Goal: Task Accomplishment & Management: Use online tool/utility

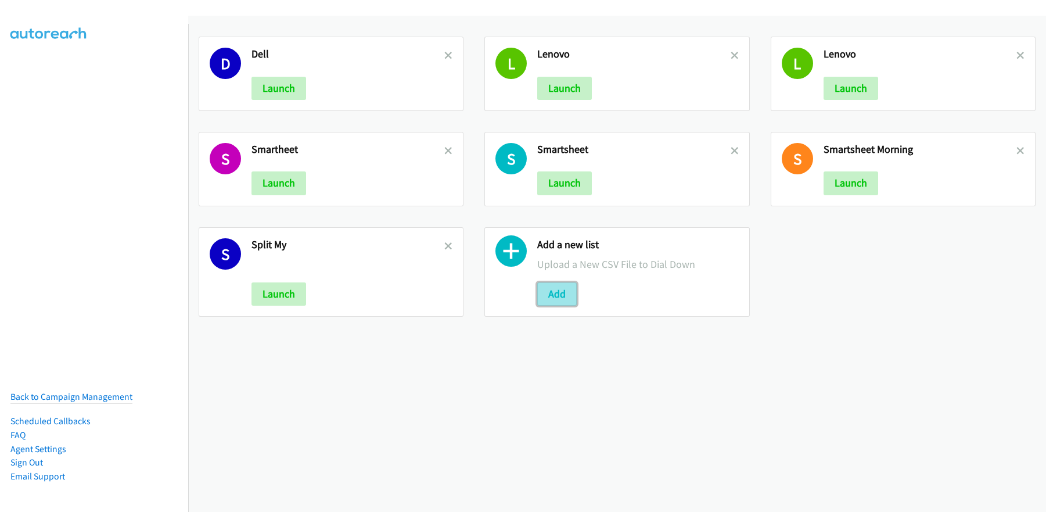
click at [552, 294] on button "Add" at bounding box center [556, 293] width 39 height 23
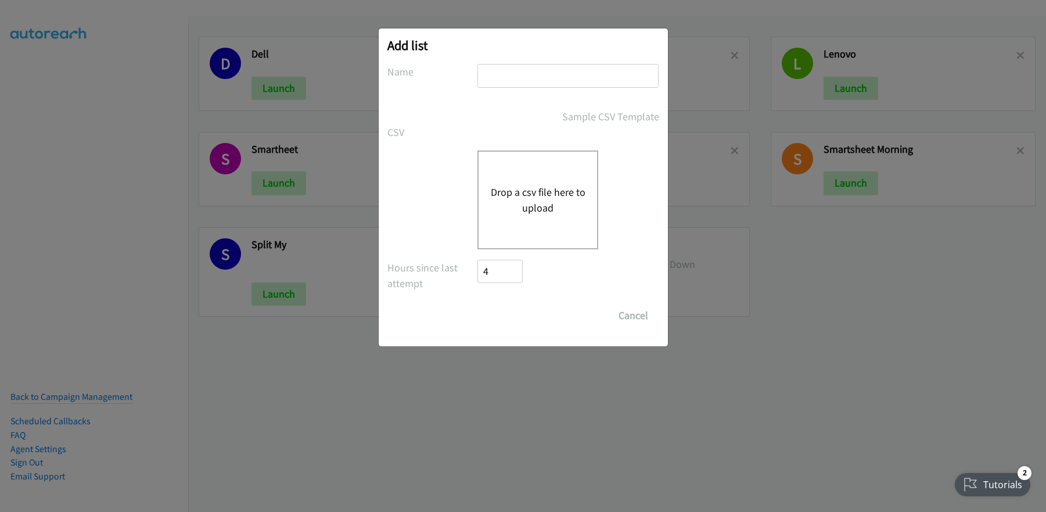
click at [542, 57] on div "Add list No phone fields were returned for that Report or List View Please uplo…" at bounding box center [523, 187] width 289 height 318
click at [522, 75] on input "text" at bounding box center [567, 76] width 181 height 24
type input "Sherpa"
click at [544, 179] on div "Drop a csv file here to upload" at bounding box center [537, 199] width 121 height 99
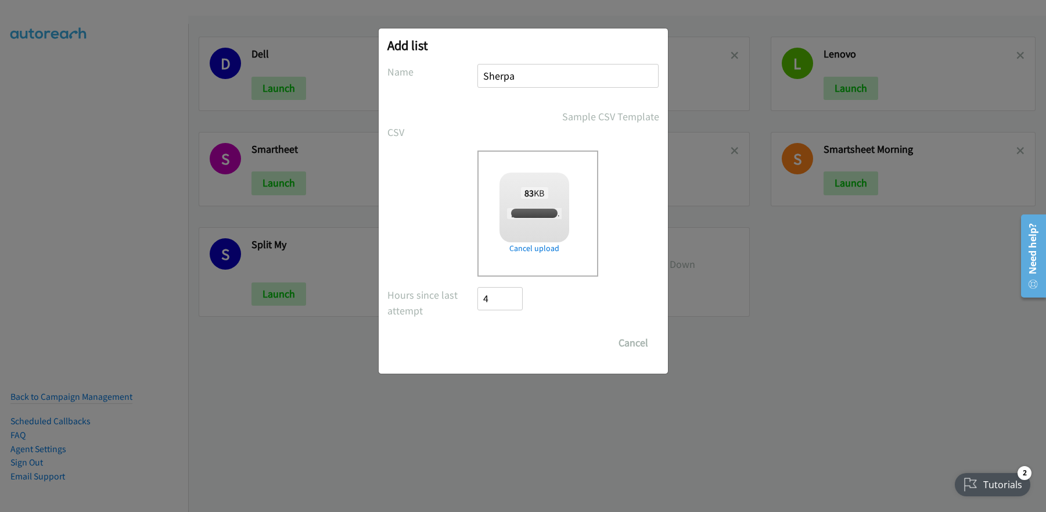
checkbox input "true"
click at [497, 338] on input "Save List" at bounding box center [508, 342] width 61 height 23
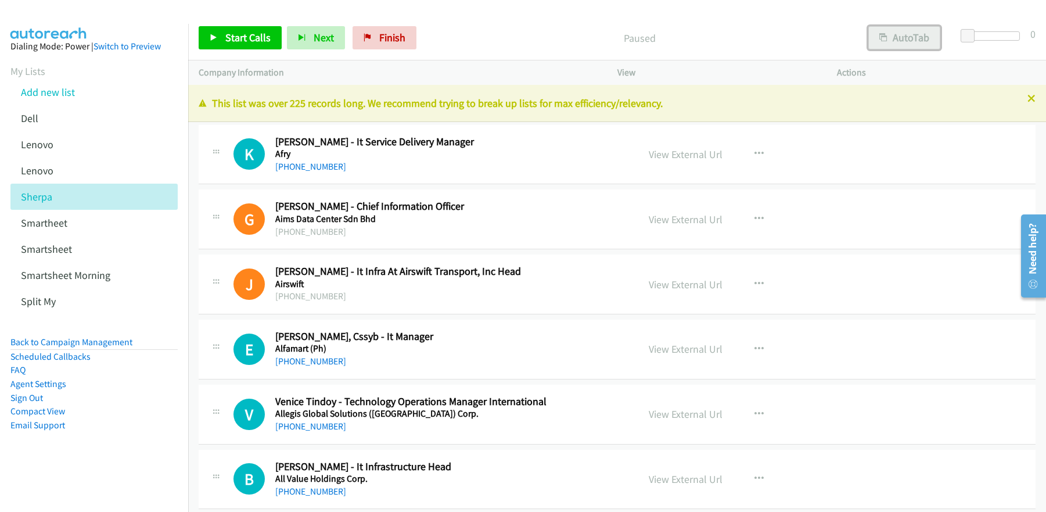
click at [896, 38] on button "AutoTab" at bounding box center [904, 37] width 72 height 23
click at [539, 29] on div "Paused" at bounding box center [639, 37] width 435 height 23
click at [674, 160] on link "View External Url" at bounding box center [686, 153] width 74 height 13
click at [244, 39] on span "Start Calls" at bounding box center [247, 37] width 45 height 13
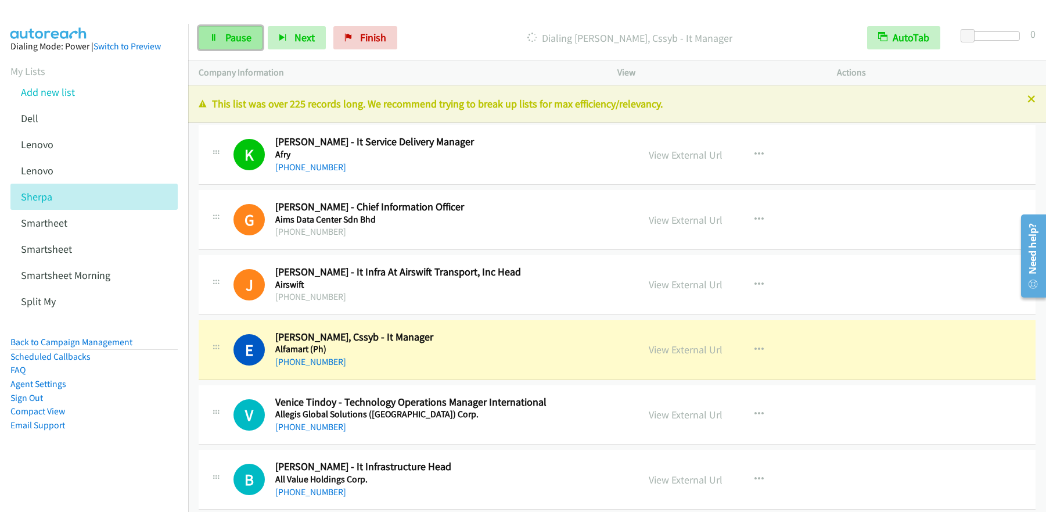
click at [233, 47] on link "Pause" at bounding box center [231, 37] width 64 height 23
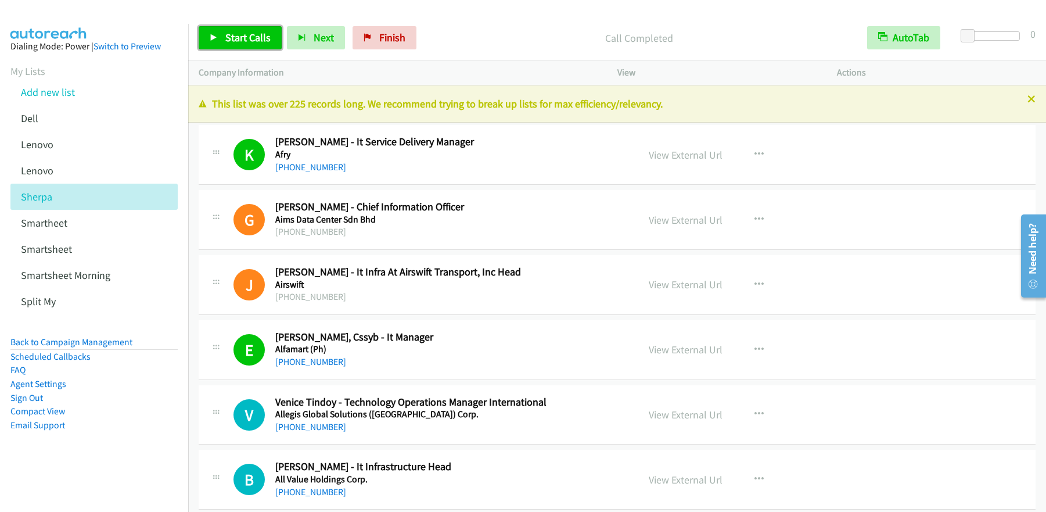
click at [233, 41] on span "Start Calls" at bounding box center [247, 37] width 45 height 13
click at [298, 42] on span "Pause" at bounding box center [311, 48] width 26 height 13
click at [229, 39] on span "Start Calls" at bounding box center [247, 37] width 45 height 13
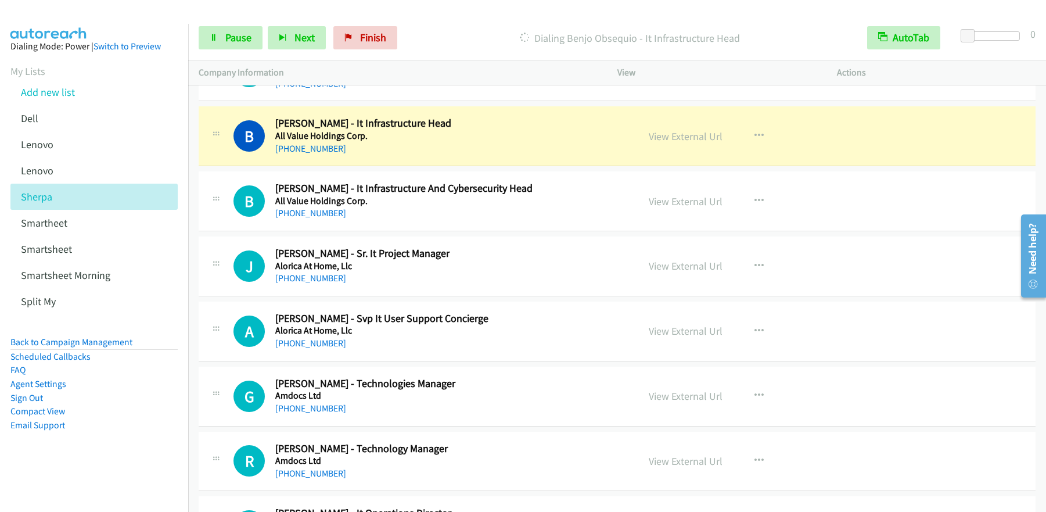
scroll to position [341, 0]
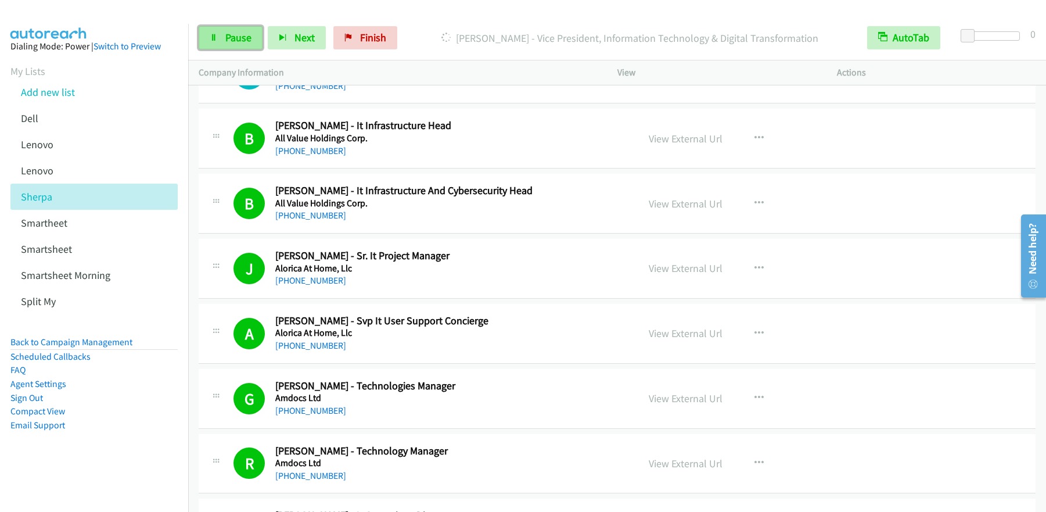
click at [232, 36] on span "Pause" at bounding box center [238, 37] width 26 height 13
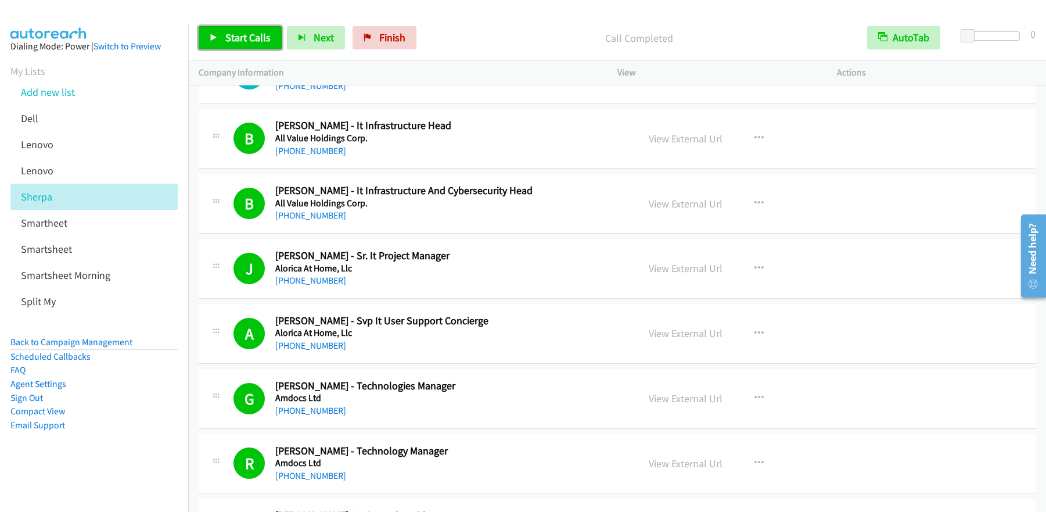
click at [249, 35] on span "Start Calls" at bounding box center [247, 37] width 45 height 13
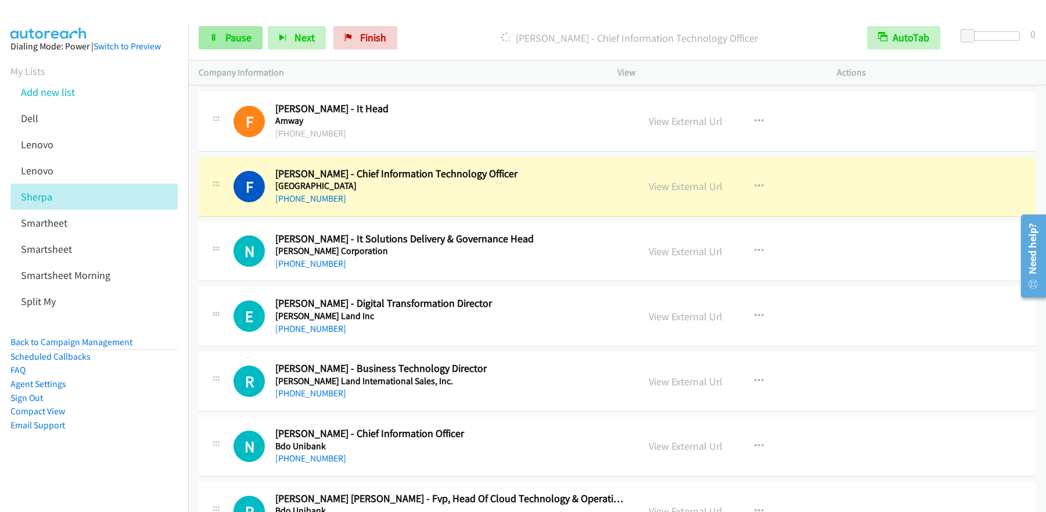
scroll to position [901, 0]
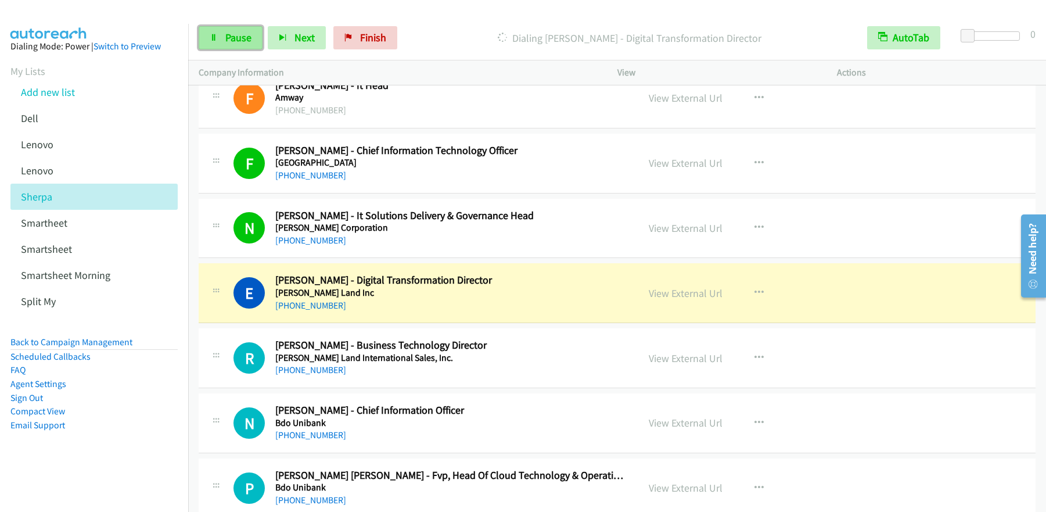
click at [238, 43] on span "Pause" at bounding box center [238, 37] width 26 height 13
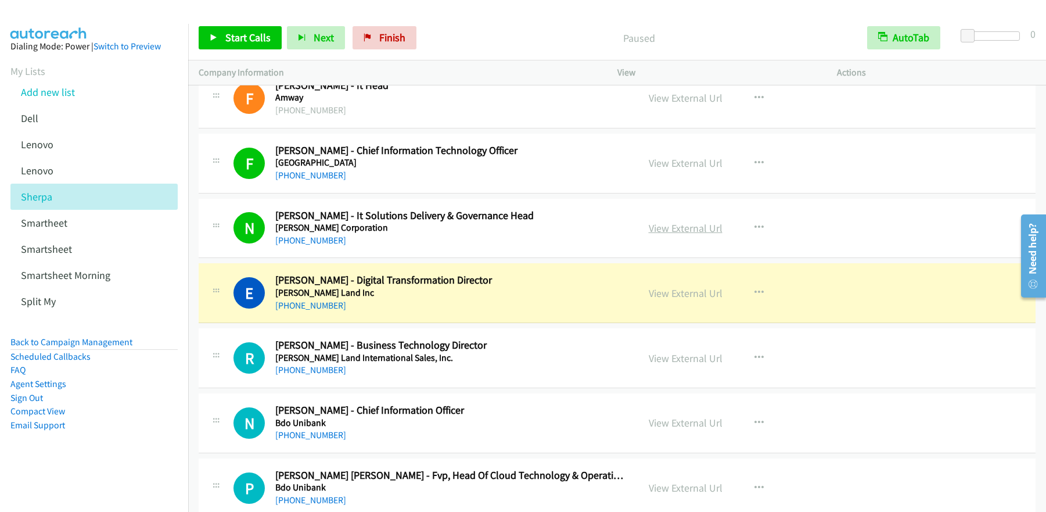
click at [670, 231] on link "View External Url" at bounding box center [686, 227] width 74 height 13
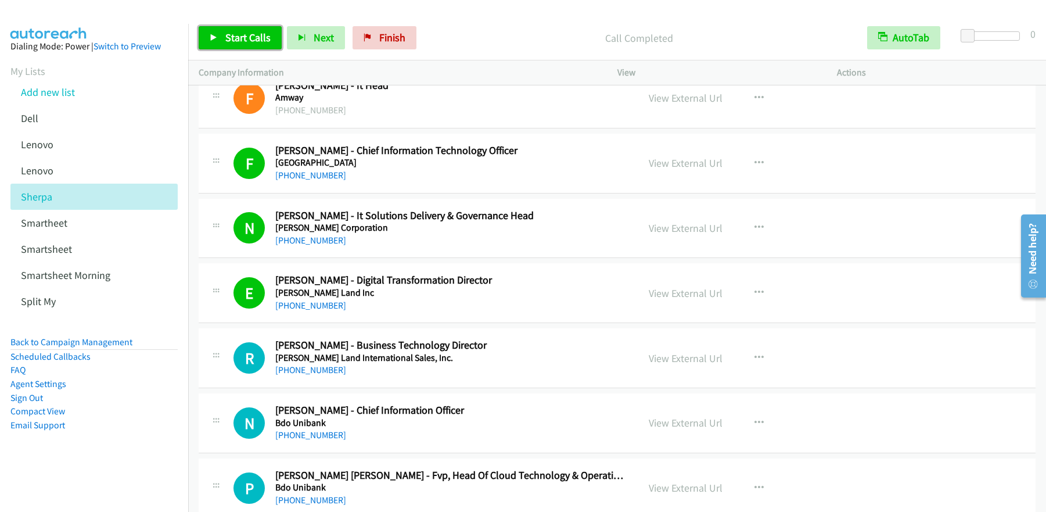
click at [240, 39] on span "Start Calls" at bounding box center [247, 37] width 45 height 13
click at [298, 42] on span "Pause" at bounding box center [311, 48] width 26 height 13
click at [254, 41] on span "Start Calls" at bounding box center [247, 37] width 45 height 13
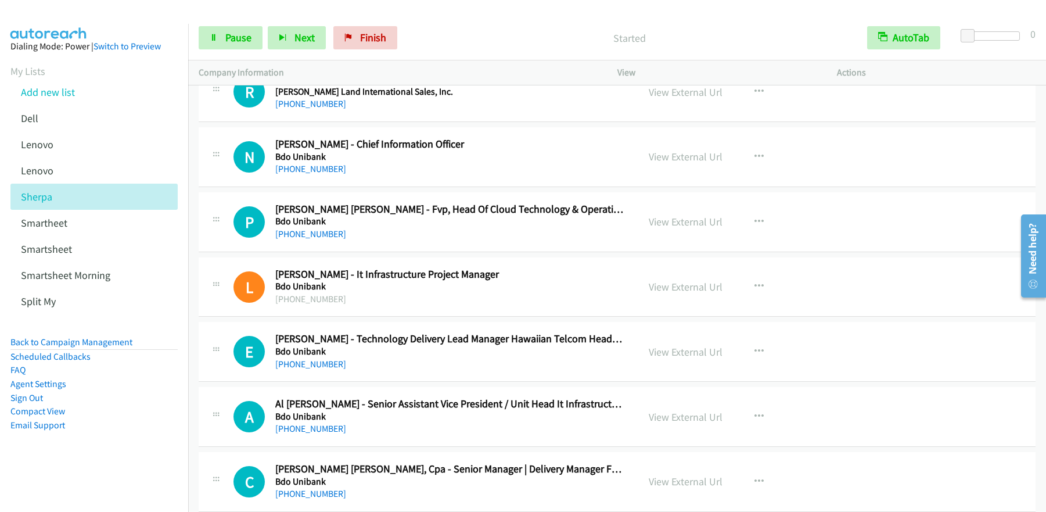
scroll to position [1299, 0]
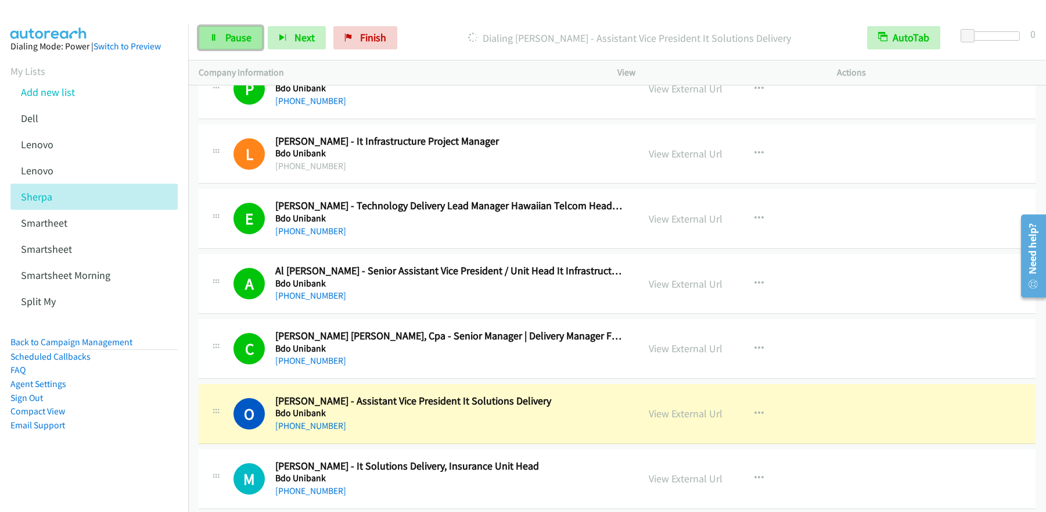
click at [231, 44] on span "Pause" at bounding box center [238, 37] width 26 height 13
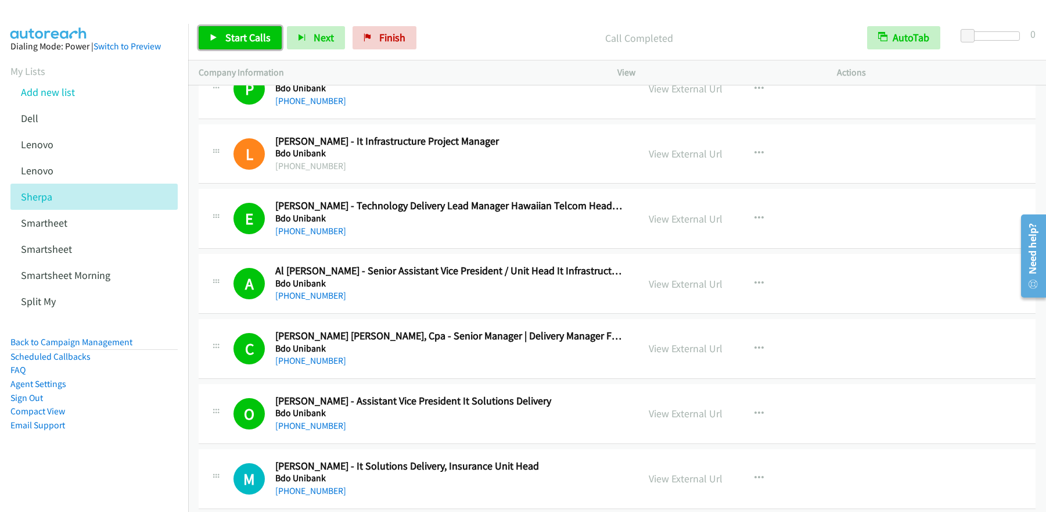
click at [251, 43] on span "Start Calls" at bounding box center [247, 37] width 45 height 13
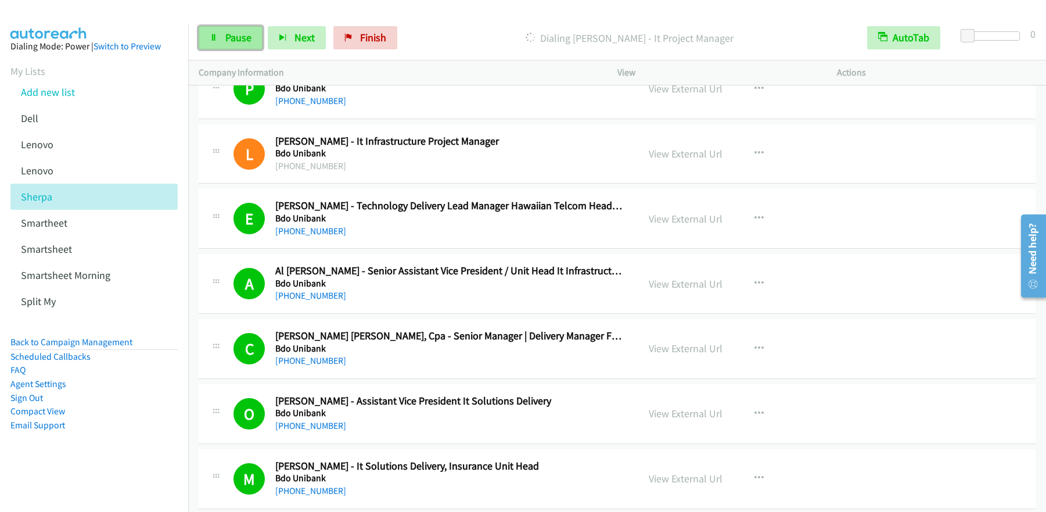
click at [225, 34] on span "Pause" at bounding box center [238, 37] width 26 height 13
click at [241, 37] on span "Start Calls" at bounding box center [247, 37] width 45 height 13
click at [228, 44] on link "Pause" at bounding box center [231, 37] width 64 height 23
click at [240, 43] on span "Start Calls" at bounding box center [247, 37] width 45 height 13
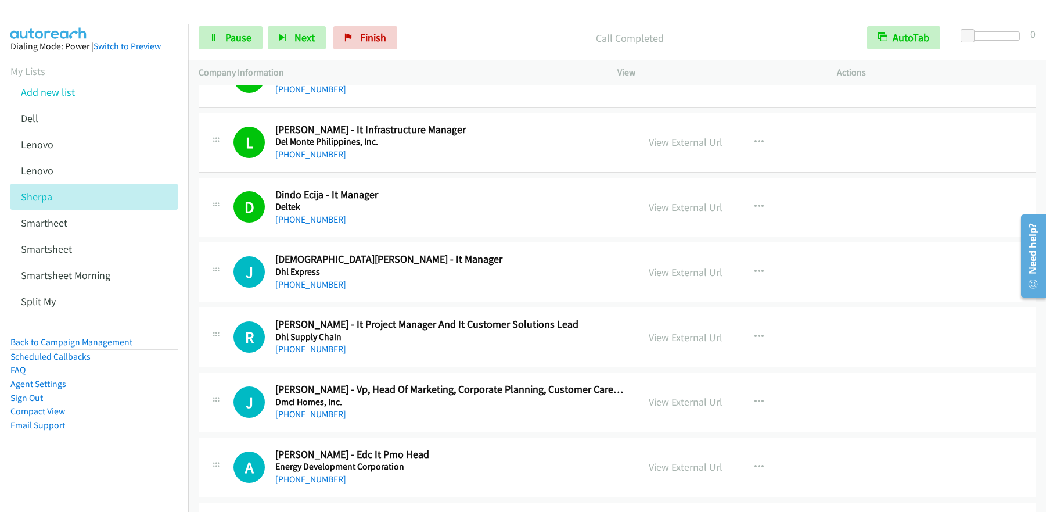
scroll to position [3042, 0]
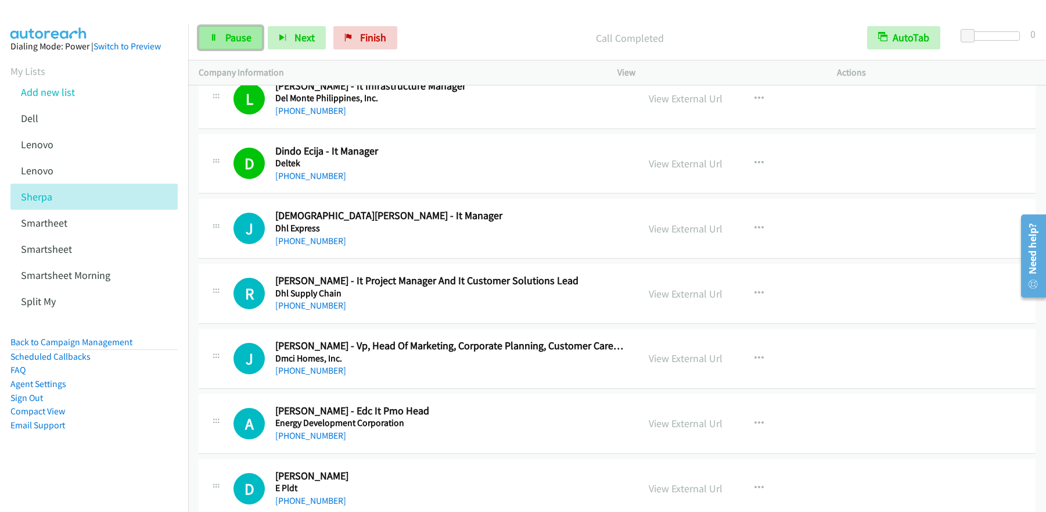
click at [239, 39] on span "Pause" at bounding box center [238, 37] width 26 height 13
click at [239, 40] on span "Start Calls" at bounding box center [247, 37] width 45 height 13
click at [254, 34] on link "Pause" at bounding box center [231, 37] width 64 height 23
click at [253, 36] on span "Start Calls" at bounding box center [247, 37] width 45 height 13
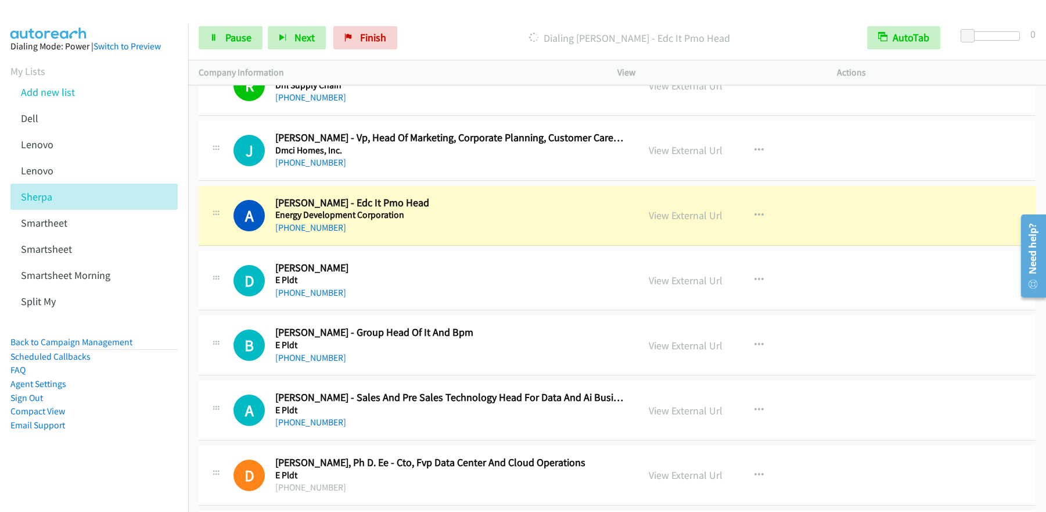
scroll to position [3286, 0]
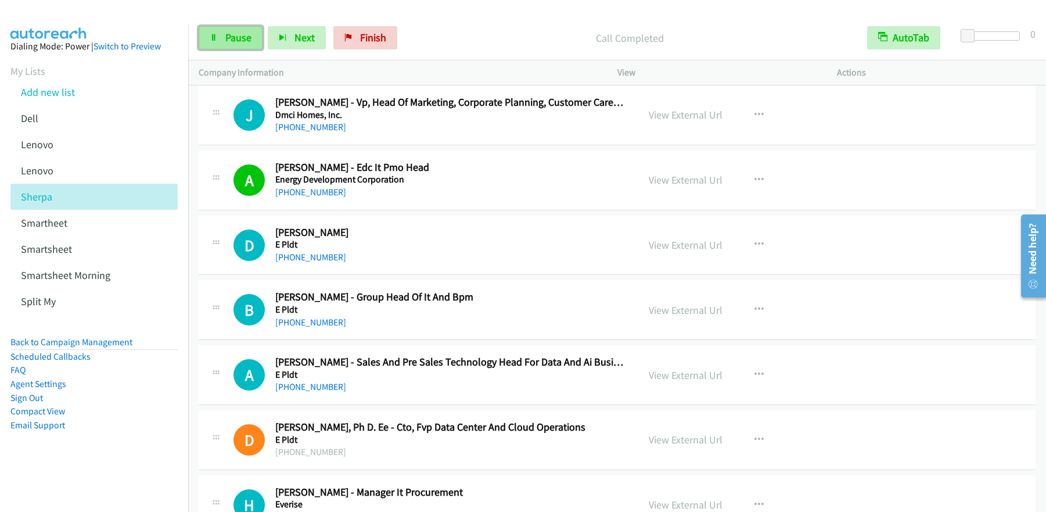
click at [253, 42] on link "Pause" at bounding box center [231, 37] width 64 height 23
click at [250, 44] on link "Start Calls" at bounding box center [240, 37] width 83 height 23
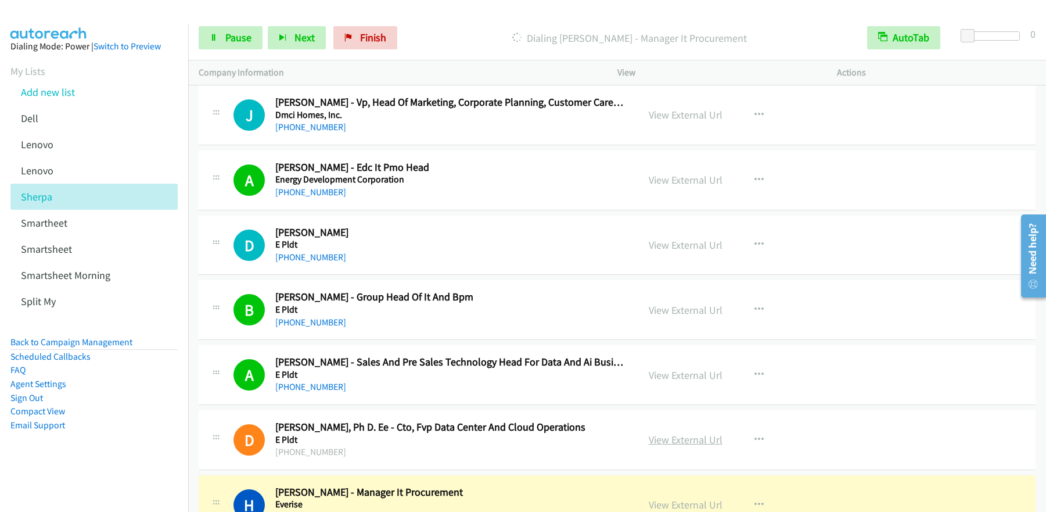
click at [685, 441] on link "View External Url" at bounding box center [686, 439] width 74 height 13
click at [248, 33] on span "Pause" at bounding box center [238, 37] width 26 height 13
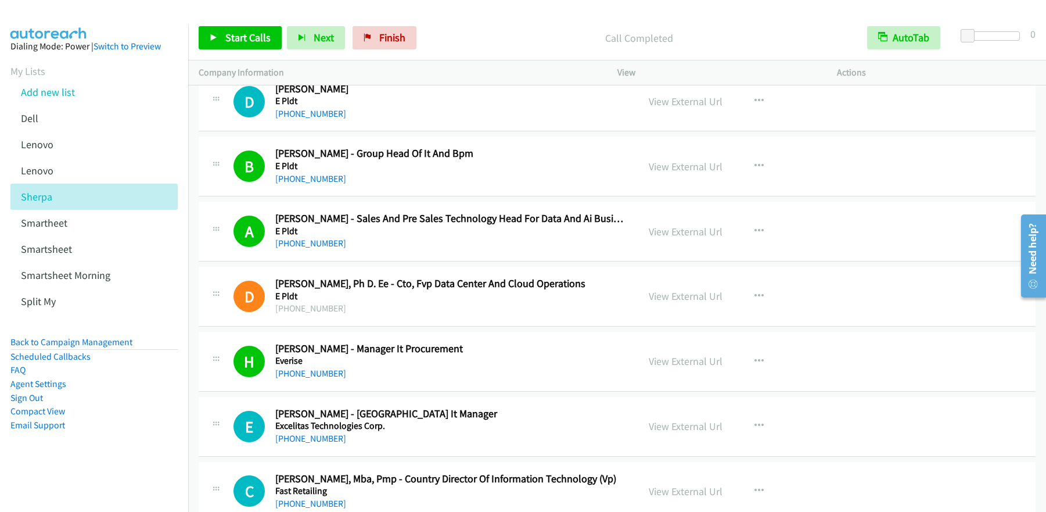
scroll to position [3463, 0]
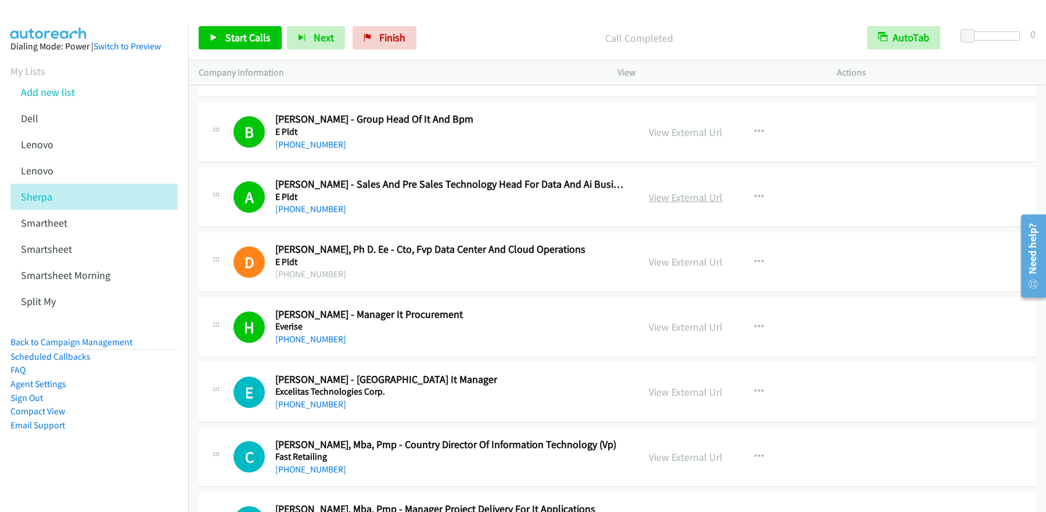
click at [694, 200] on link "View External Url" at bounding box center [686, 196] width 74 height 13
click at [253, 36] on span "Start Calls" at bounding box center [247, 37] width 45 height 13
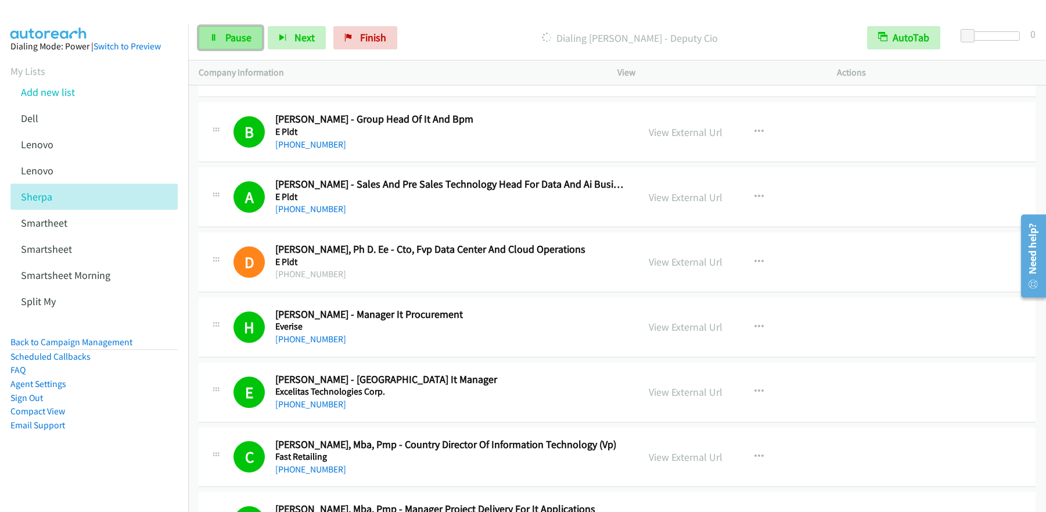
click at [240, 37] on span "Pause" at bounding box center [238, 37] width 26 height 13
click at [239, 38] on span "Start Calls" at bounding box center [247, 37] width 45 height 13
click at [229, 37] on span "Pause" at bounding box center [238, 37] width 26 height 13
click at [258, 37] on span "Start Calls" at bounding box center [247, 37] width 45 height 13
click at [228, 40] on span "Pause" at bounding box center [238, 37] width 26 height 13
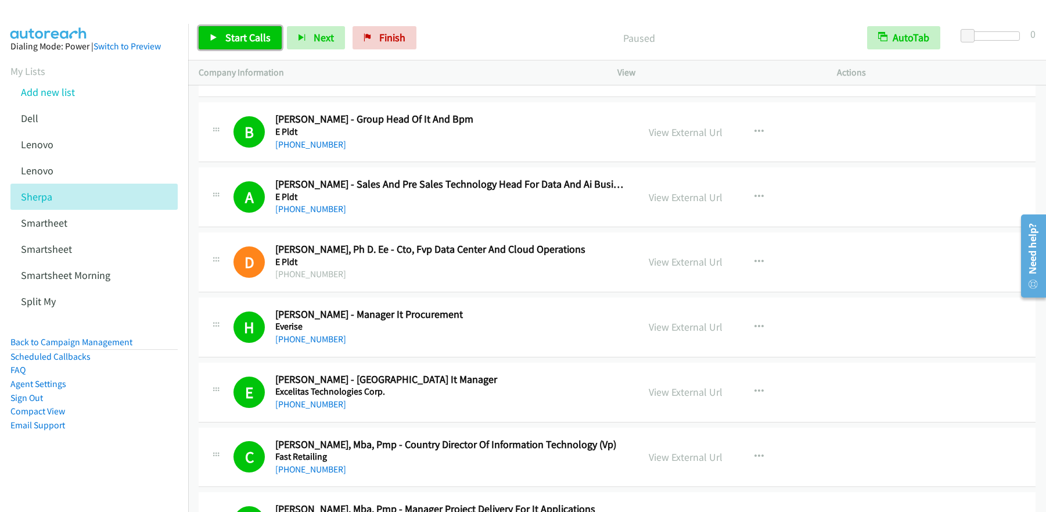
click at [228, 42] on span "Start Calls" at bounding box center [247, 37] width 45 height 13
click at [232, 48] on link "Pause" at bounding box center [231, 37] width 64 height 23
click at [242, 37] on span "Start Calls" at bounding box center [247, 37] width 45 height 13
click at [219, 39] on link "Pause" at bounding box center [231, 37] width 64 height 23
click at [219, 39] on link "Start Calls" at bounding box center [240, 37] width 83 height 23
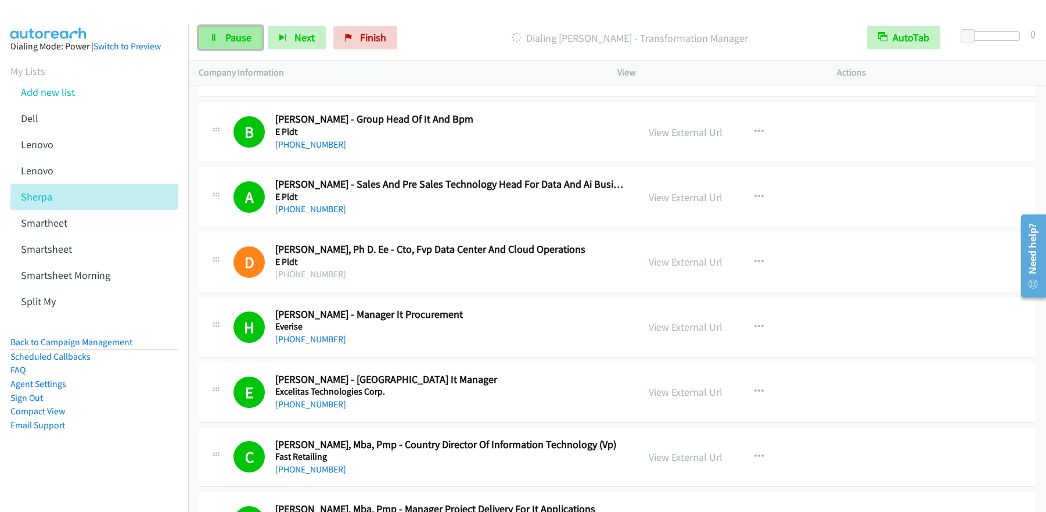
click at [243, 44] on link "Pause" at bounding box center [231, 37] width 64 height 23
click at [243, 39] on span "Start Calls" at bounding box center [247, 37] width 45 height 13
click at [235, 43] on span "Pause" at bounding box center [238, 37] width 26 height 13
click at [235, 45] on link "Start Calls" at bounding box center [240, 37] width 83 height 23
click at [231, 48] on link "Pause" at bounding box center [231, 37] width 64 height 23
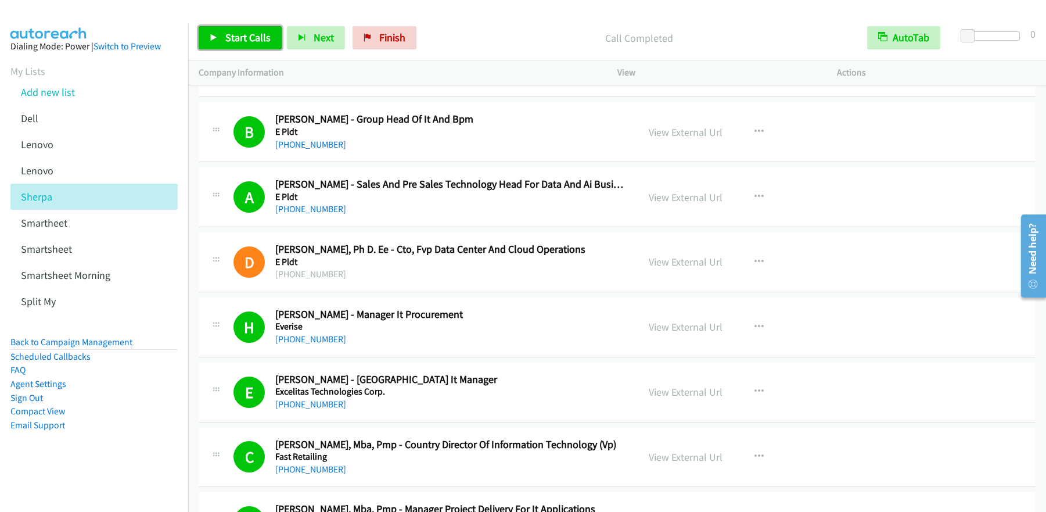
click at [255, 41] on span "Start Calls" at bounding box center [247, 37] width 45 height 13
click at [231, 32] on span "Pause" at bounding box center [238, 37] width 26 height 13
click at [237, 42] on span "Start Calls" at bounding box center [247, 37] width 45 height 13
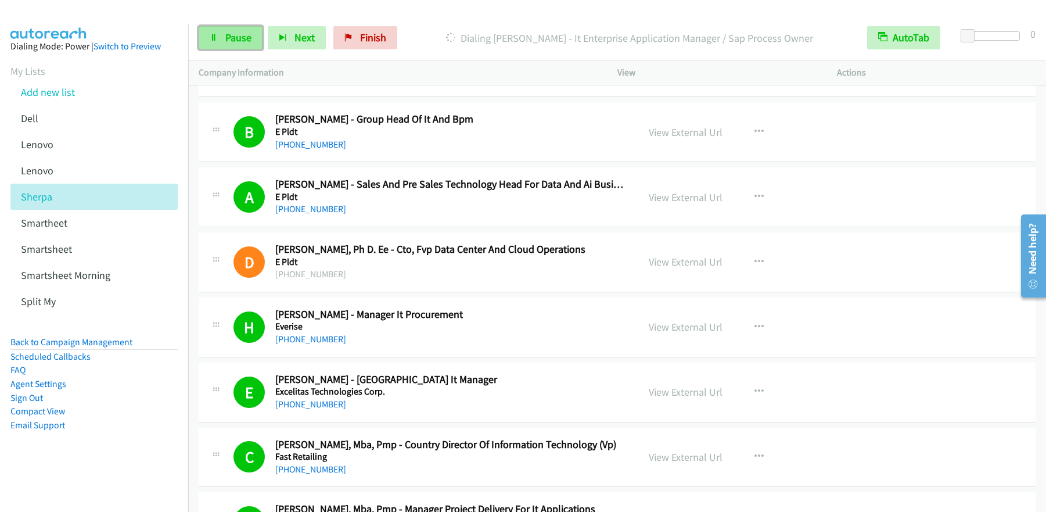
click at [242, 41] on span "Pause" at bounding box center [238, 37] width 26 height 13
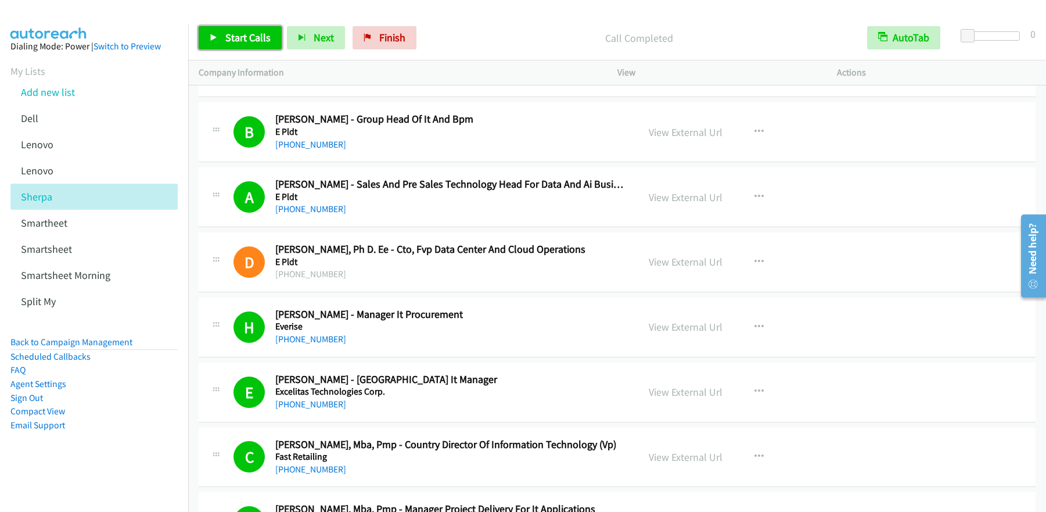
click at [258, 37] on span "Start Calls" at bounding box center [247, 37] width 45 height 13
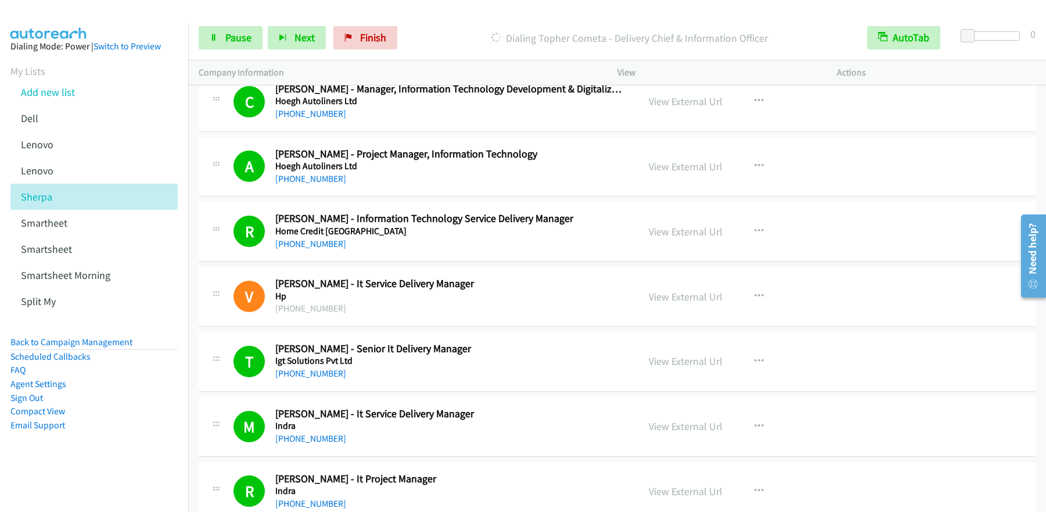
scroll to position [4552, 0]
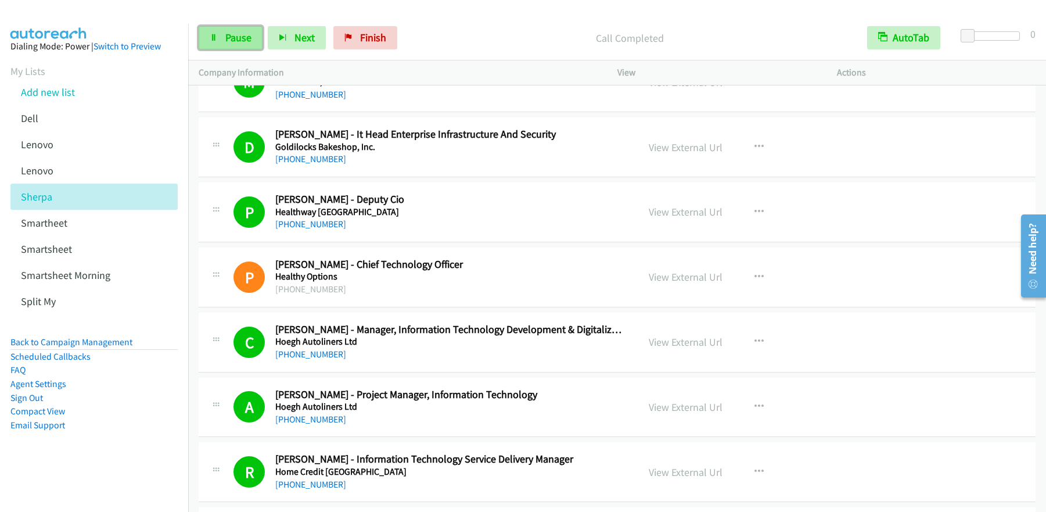
click at [229, 41] on span "Pause" at bounding box center [238, 37] width 26 height 13
click at [228, 41] on span "Start Calls" at bounding box center [247, 37] width 45 height 13
click at [239, 48] on link "Pause" at bounding box center [231, 37] width 64 height 23
click at [239, 46] on link "Start Calls" at bounding box center [240, 37] width 83 height 23
click at [234, 38] on span "Pause" at bounding box center [238, 37] width 26 height 13
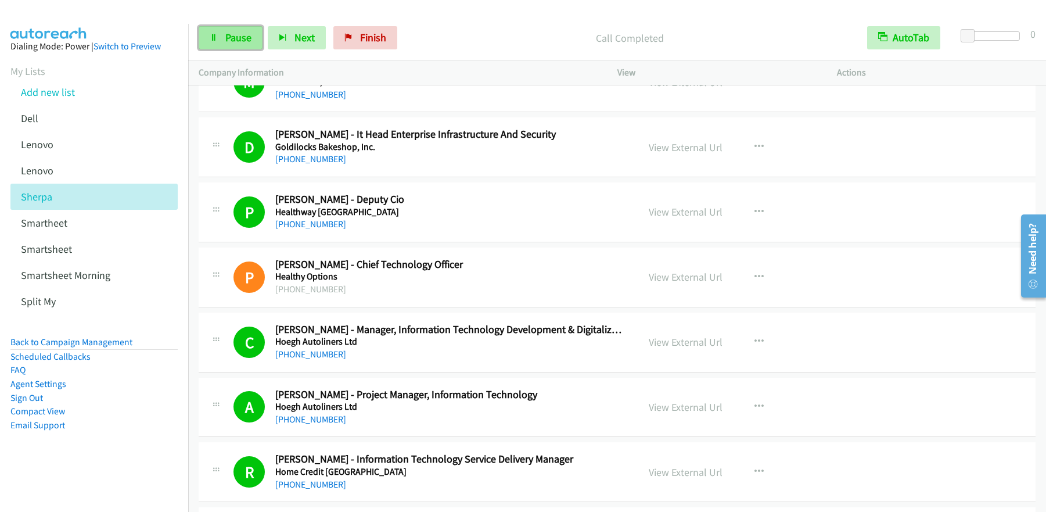
click at [234, 38] on span "Pause" at bounding box center [238, 37] width 26 height 13
click at [233, 38] on span "Start Calls" at bounding box center [247, 37] width 45 height 13
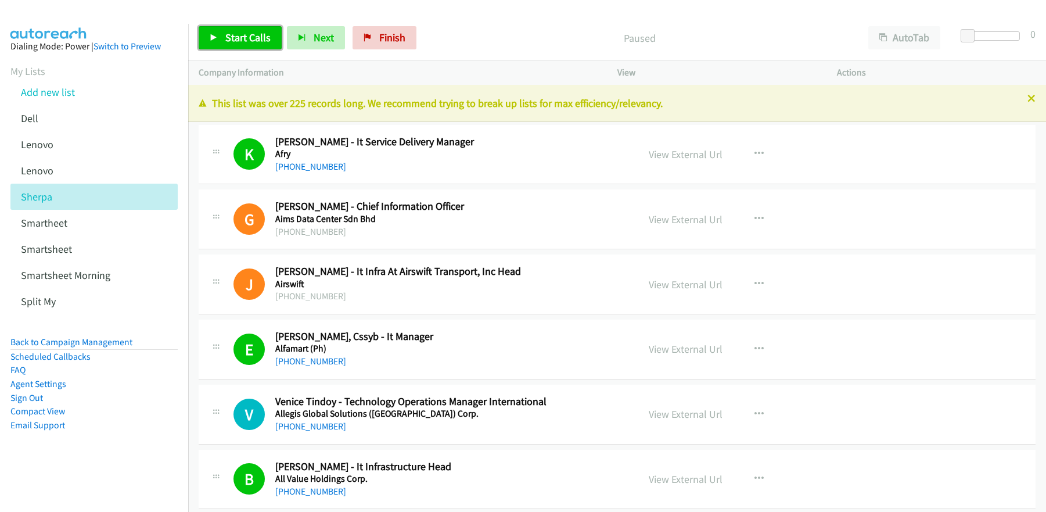
click at [249, 39] on span "Start Calls" at bounding box center [247, 37] width 45 height 13
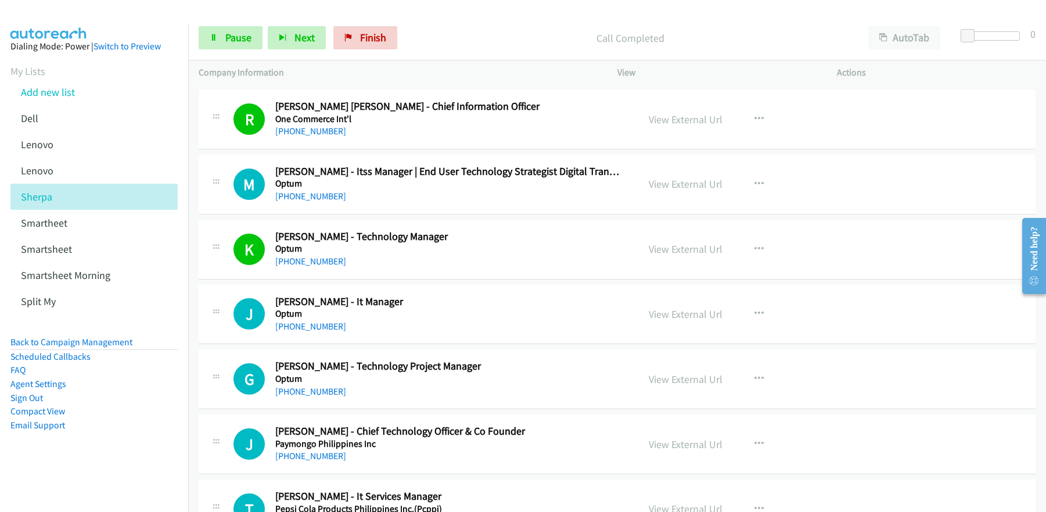
scroll to position [8685, 0]
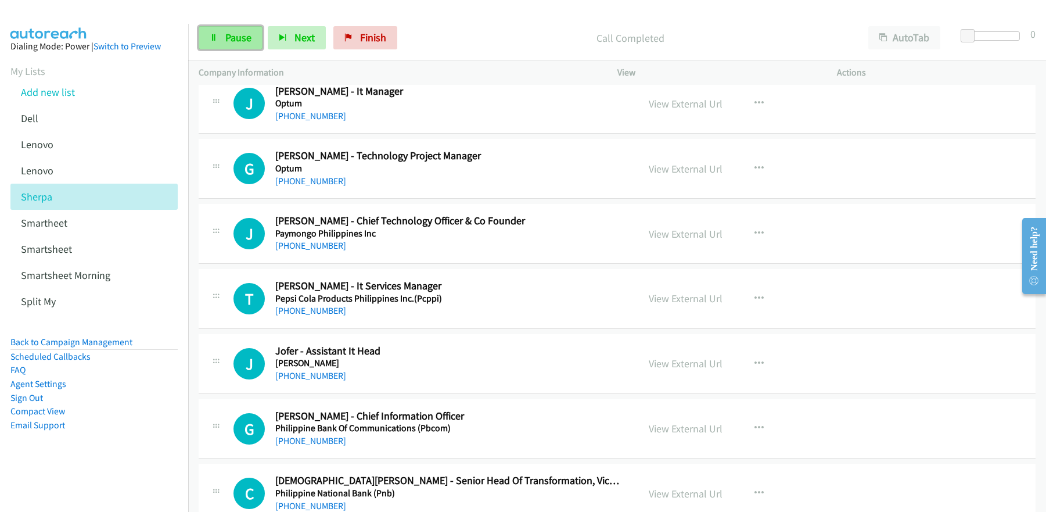
click at [236, 41] on span "Pause" at bounding box center [238, 37] width 26 height 13
click at [236, 41] on span "Start Calls" at bounding box center [247, 37] width 45 height 13
click at [232, 44] on span "Pause" at bounding box center [238, 37] width 26 height 13
click at [231, 44] on link "Start Calls" at bounding box center [240, 37] width 83 height 23
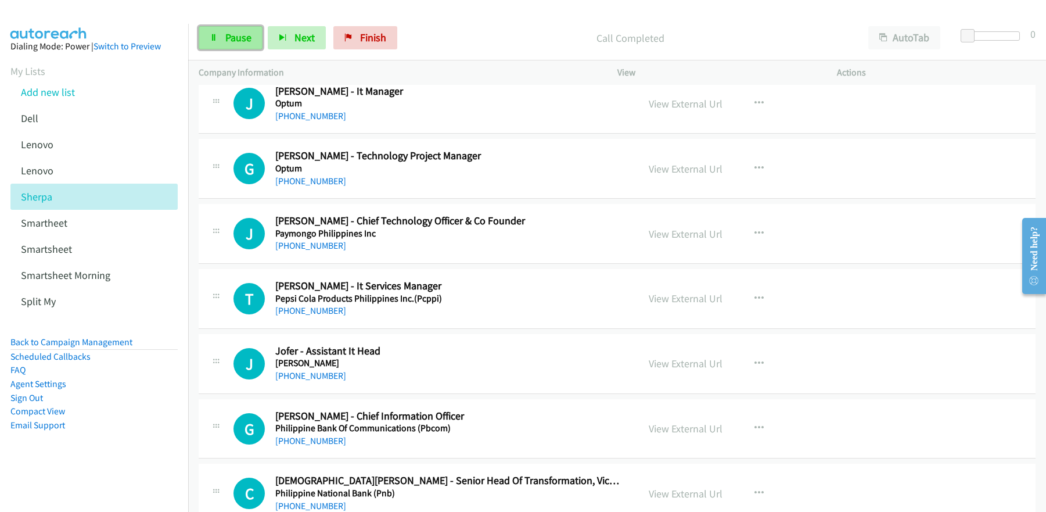
click at [244, 43] on span "Pause" at bounding box center [238, 37] width 26 height 13
click at [243, 44] on link "Start Calls" at bounding box center [240, 37] width 83 height 23
click at [227, 48] on link "Pause" at bounding box center [231, 37] width 64 height 23
click at [229, 45] on link "Start Calls" at bounding box center [240, 37] width 83 height 23
click at [247, 37] on span "Pause" at bounding box center [238, 37] width 26 height 13
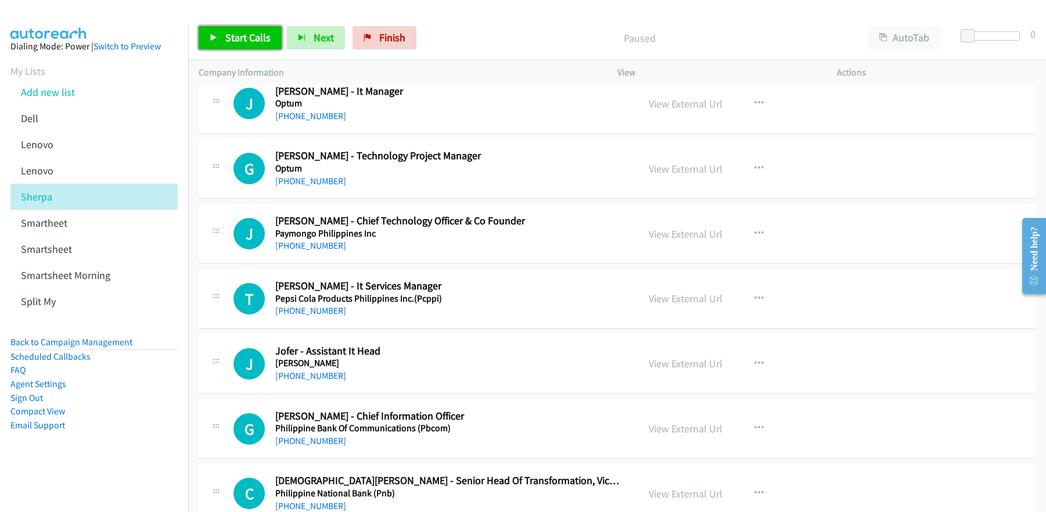
click at [244, 39] on span "Start Calls" at bounding box center [247, 37] width 45 height 13
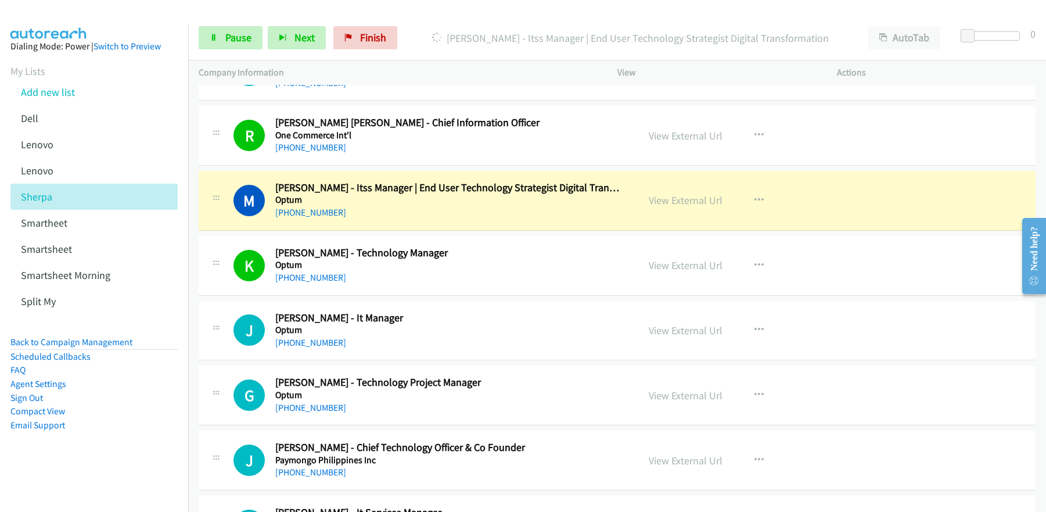
scroll to position [8412, 0]
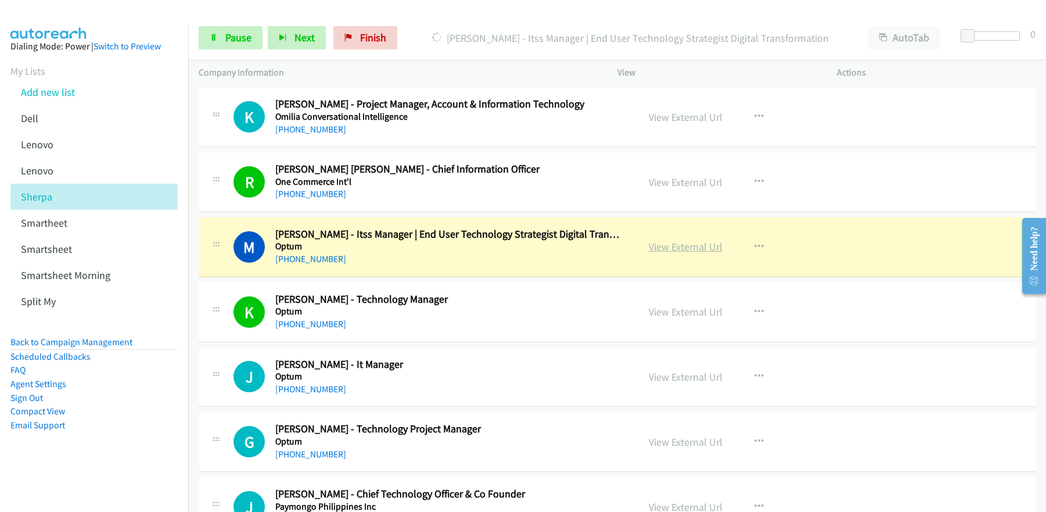
click at [690, 246] on link "View External Url" at bounding box center [686, 246] width 74 height 13
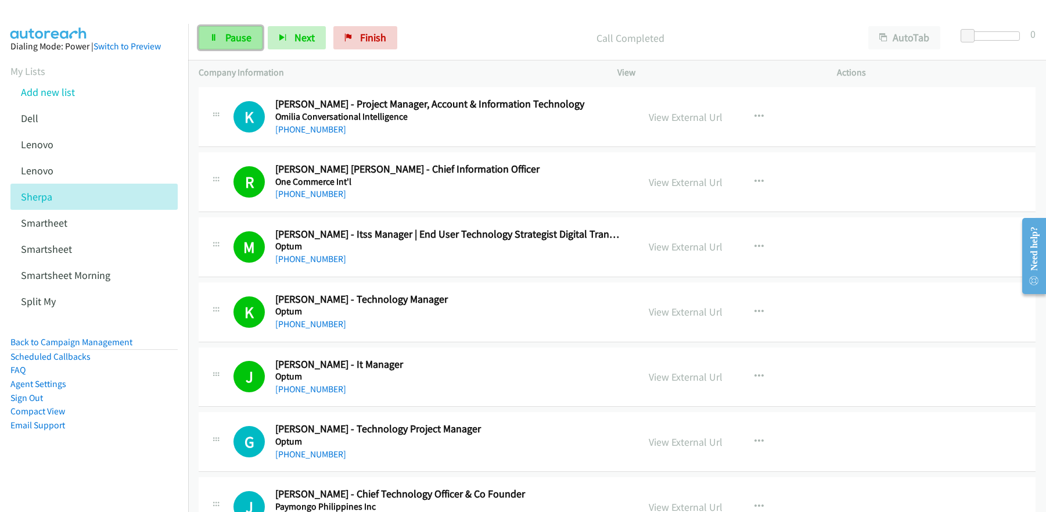
click at [232, 46] on link "Pause" at bounding box center [231, 37] width 64 height 23
click at [499, 22] on div "Start Calls Pause Next Finish Paused AutoTab AutoTab 0" at bounding box center [617, 38] width 858 height 45
click at [240, 41] on span "Start Calls" at bounding box center [247, 37] width 45 height 13
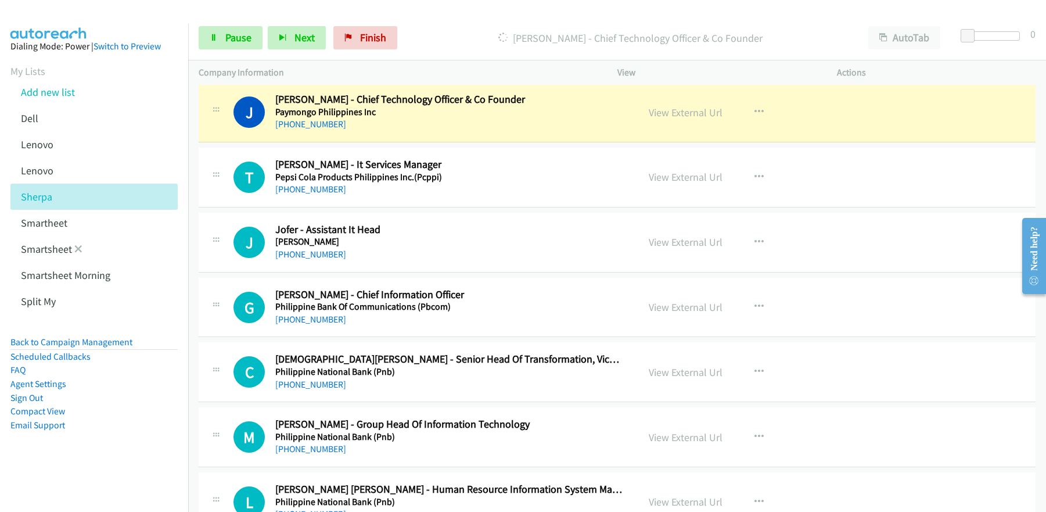
scroll to position [8804, 0]
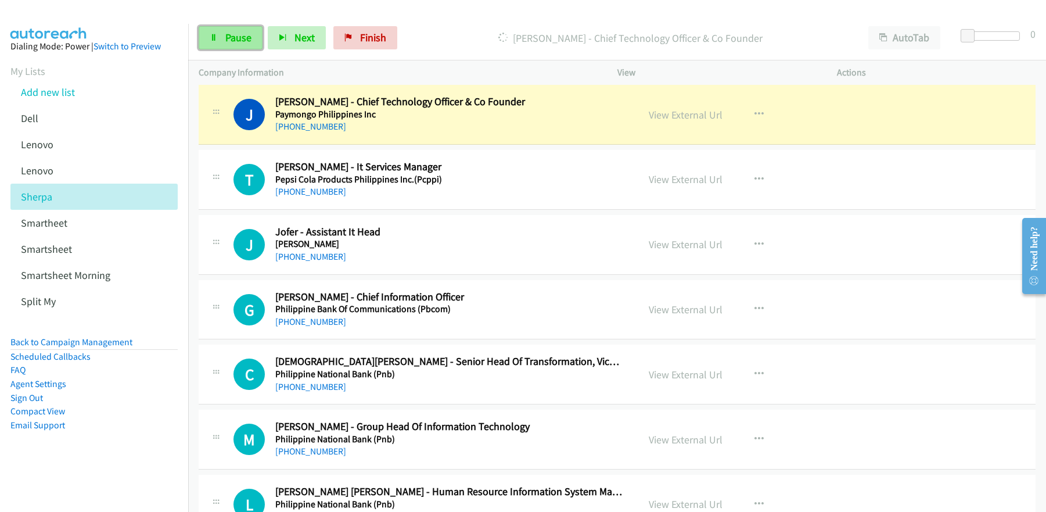
click at [233, 41] on span "Pause" at bounding box center [238, 37] width 26 height 13
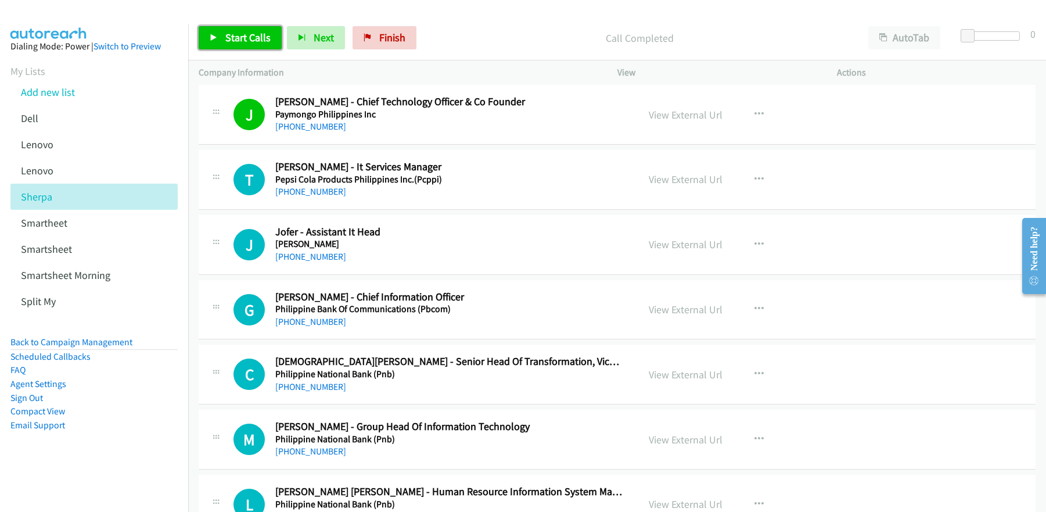
click at [259, 39] on span "Start Calls" at bounding box center [247, 37] width 45 height 13
click at [229, 41] on span "Pause" at bounding box center [238, 37] width 26 height 13
click at [480, 41] on p "Paused" at bounding box center [639, 38] width 415 height 16
click at [244, 37] on span "Start Calls" at bounding box center [247, 37] width 45 height 13
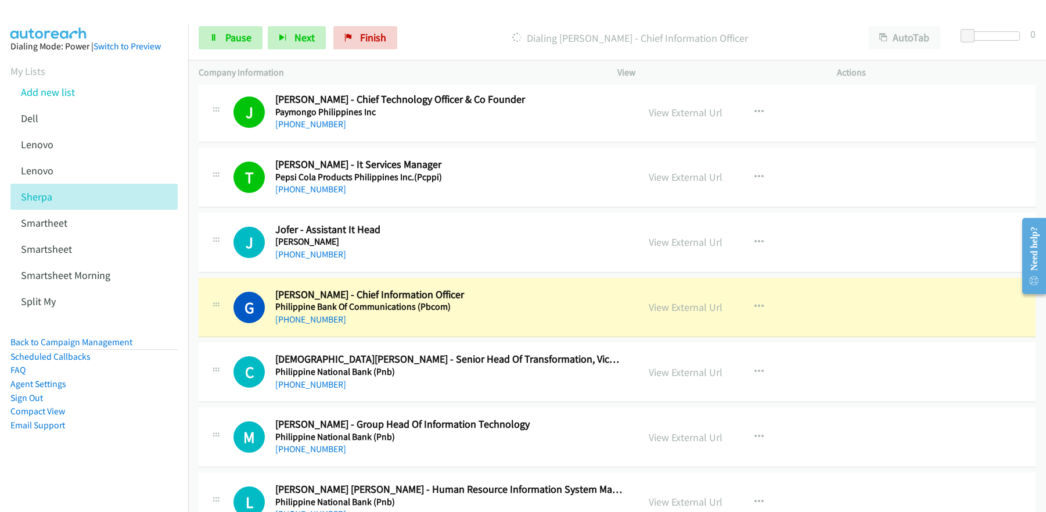
scroll to position [8810, 0]
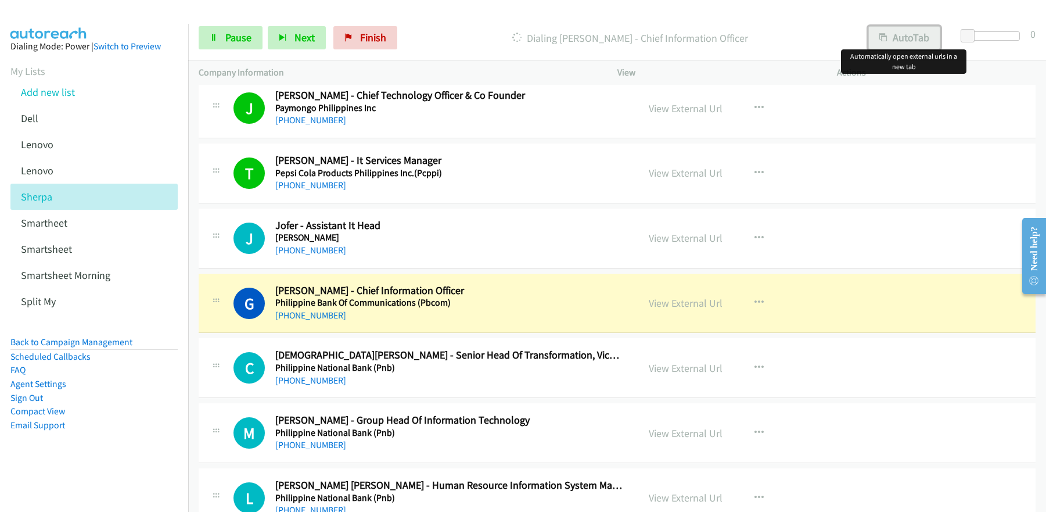
click at [899, 42] on button "AutoTab" at bounding box center [904, 37] width 72 height 23
click at [693, 307] on link "View External Url" at bounding box center [686, 302] width 74 height 13
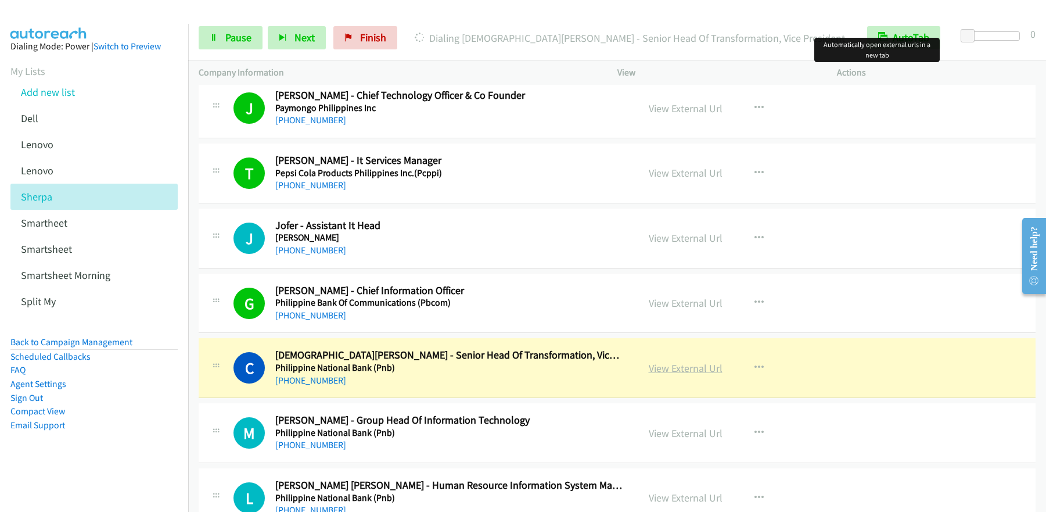
click at [681, 368] on link "View External Url" at bounding box center [686, 367] width 74 height 13
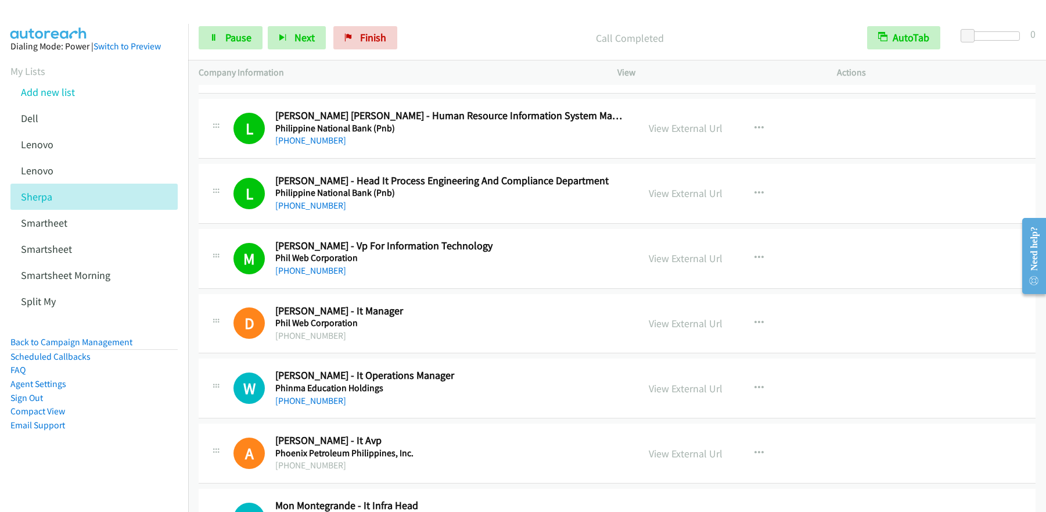
scroll to position [9180, 0]
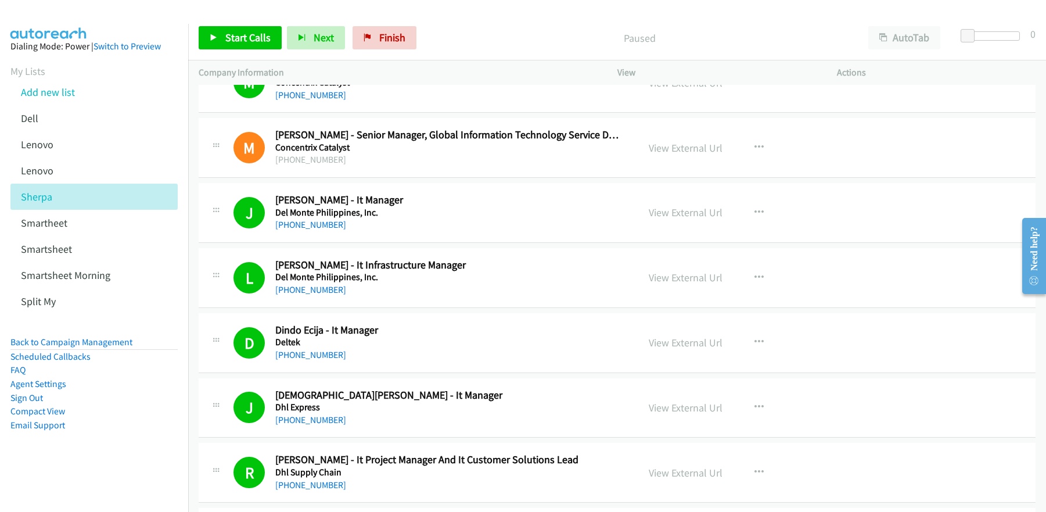
scroll to position [3243, 0]
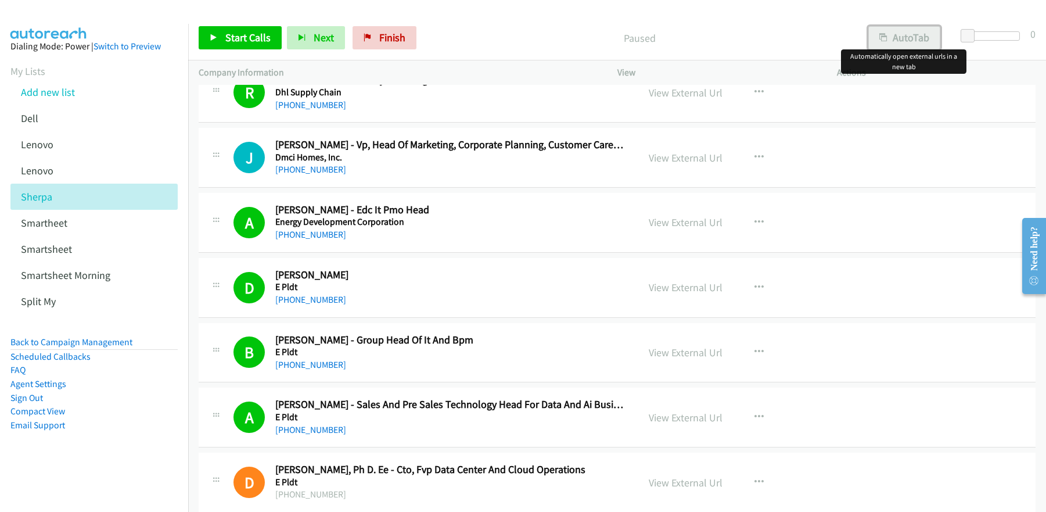
click at [910, 38] on button "AutoTab" at bounding box center [904, 37] width 72 height 23
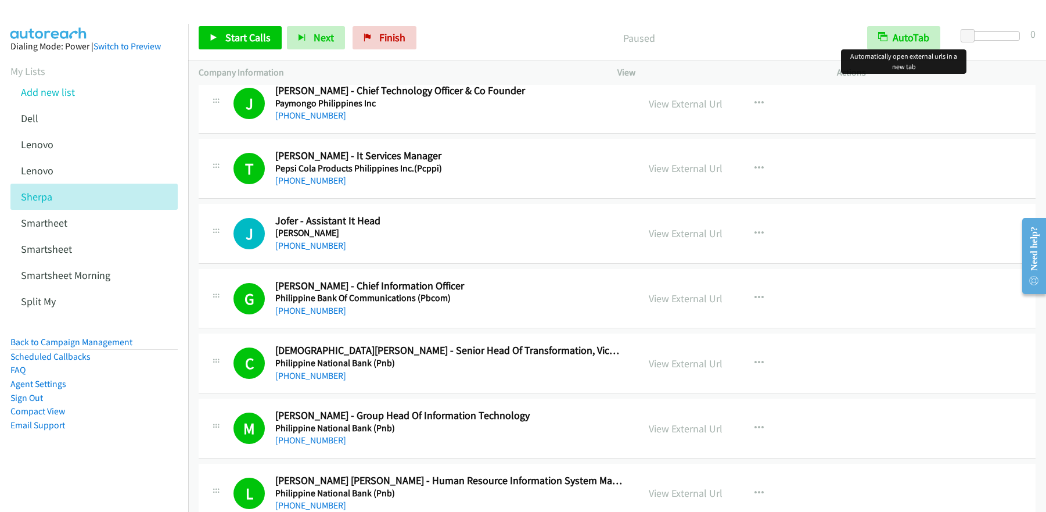
scroll to position [8812, 0]
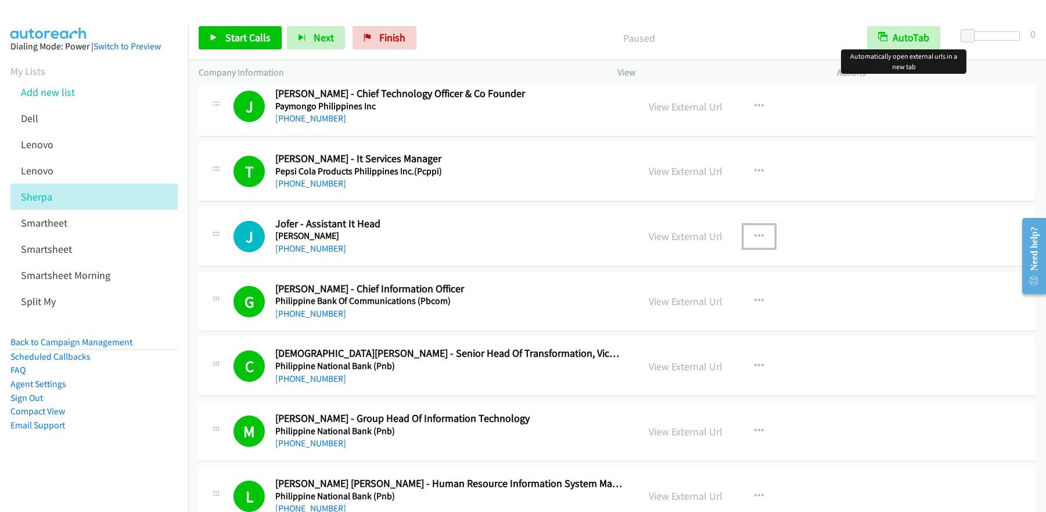
click at [757, 238] on icon "button" at bounding box center [758, 236] width 9 height 9
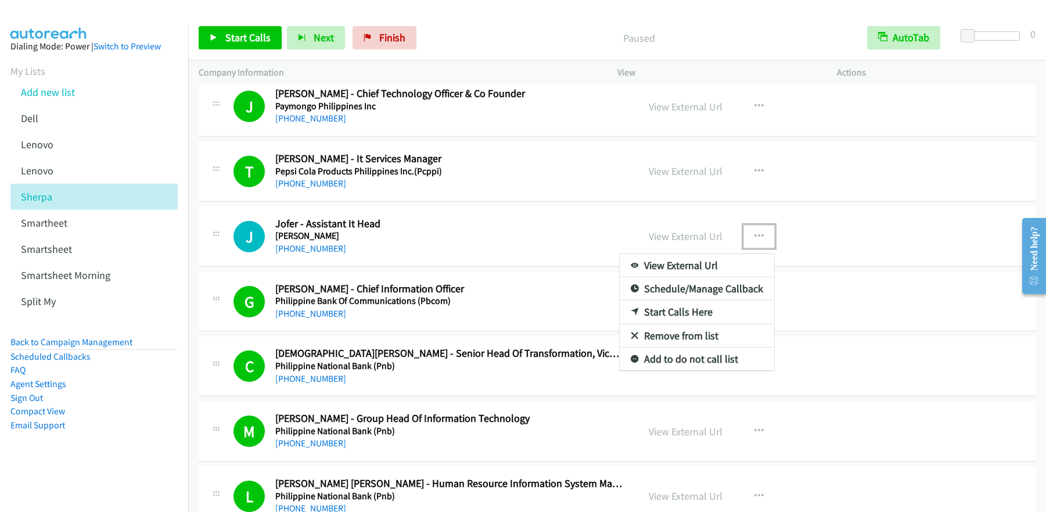
click at [661, 314] on link "Start Calls Here" at bounding box center [697, 311] width 154 height 23
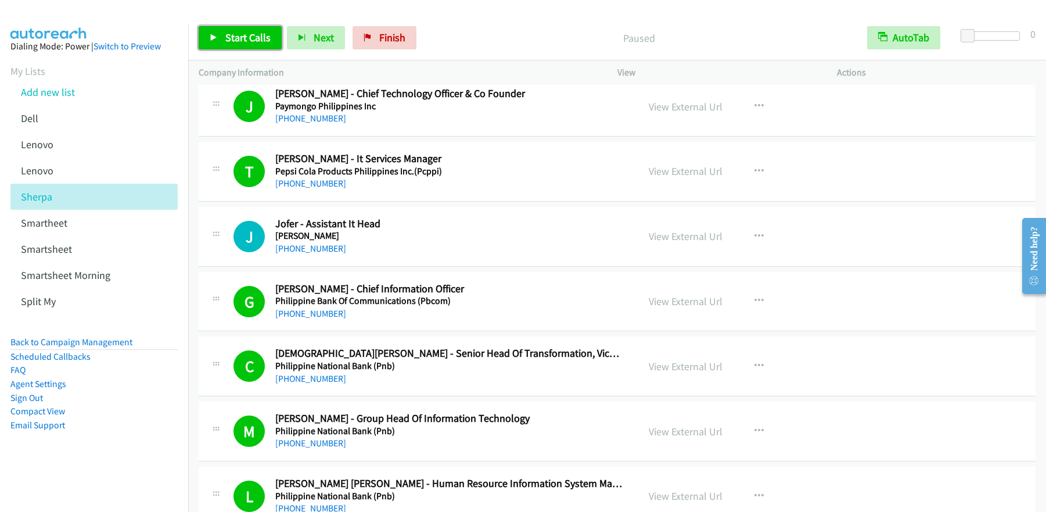
click at [248, 40] on span "Start Calls" at bounding box center [247, 37] width 45 height 13
click at [253, 42] on link "Pause" at bounding box center [231, 37] width 64 height 23
click at [220, 41] on link "Start Calls" at bounding box center [240, 37] width 83 height 23
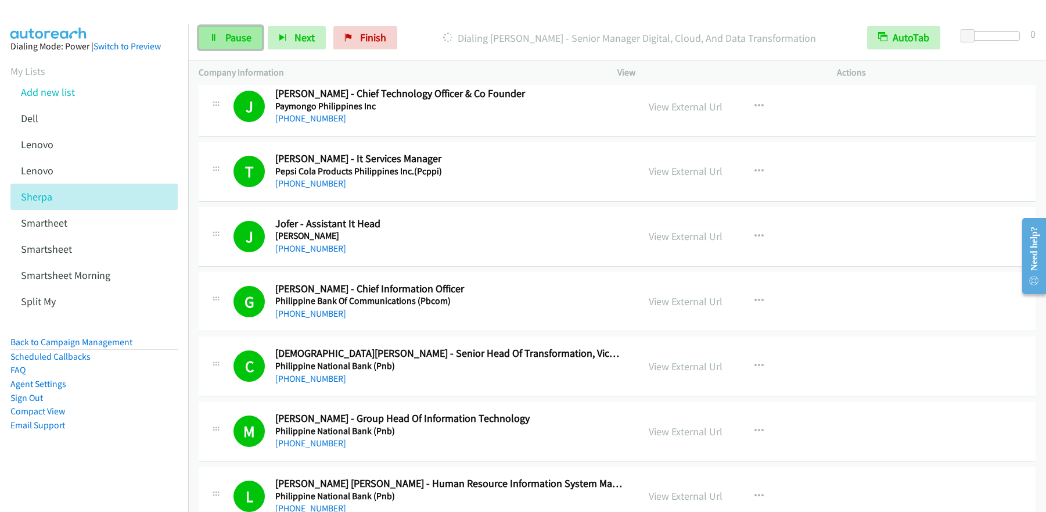
click at [237, 37] on span "Pause" at bounding box center [238, 37] width 26 height 13
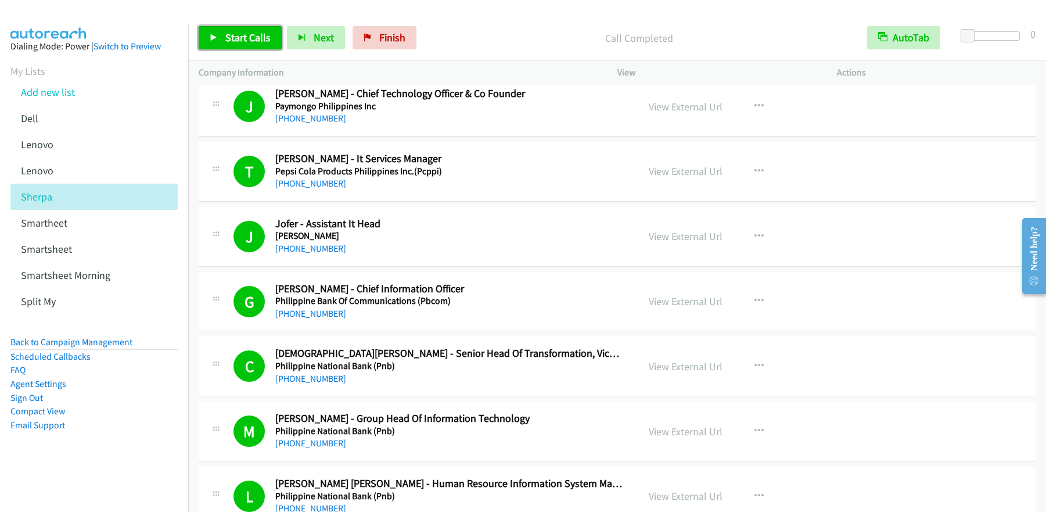
click at [240, 46] on link "Start Calls" at bounding box center [240, 37] width 83 height 23
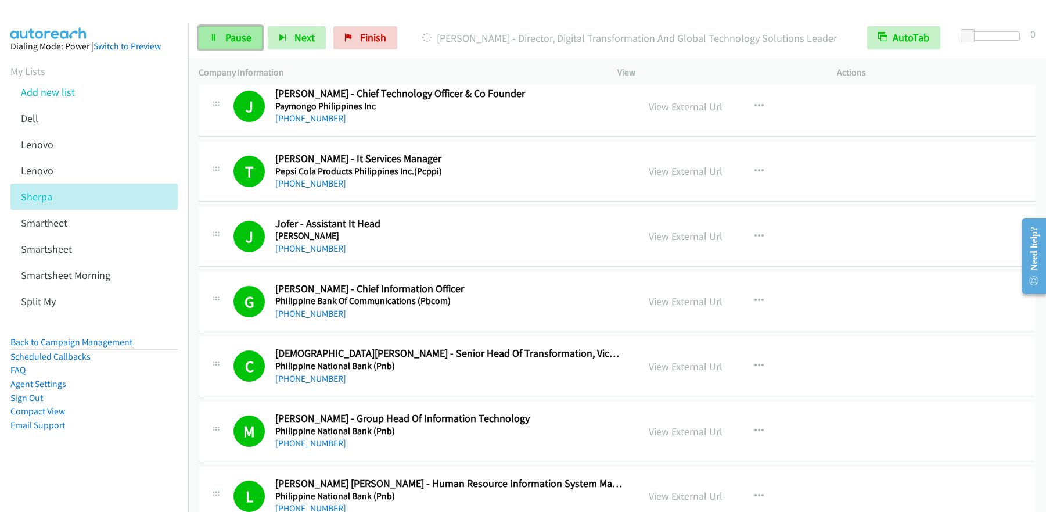
click at [239, 49] on link "Pause" at bounding box center [231, 37] width 64 height 23
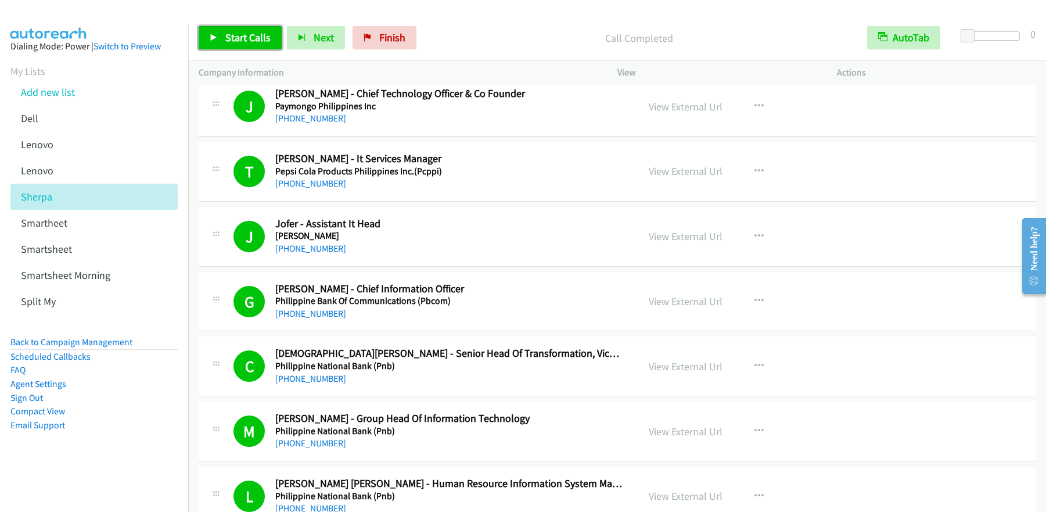
click at [231, 38] on span "Start Calls" at bounding box center [247, 37] width 45 height 13
drag, startPoint x: 238, startPoint y: 44, endPoint x: 246, endPoint y: 36, distance: 11.1
click at [238, 44] on link "Pause" at bounding box center [231, 37] width 64 height 23
click at [240, 33] on span "Start Calls" at bounding box center [247, 37] width 45 height 13
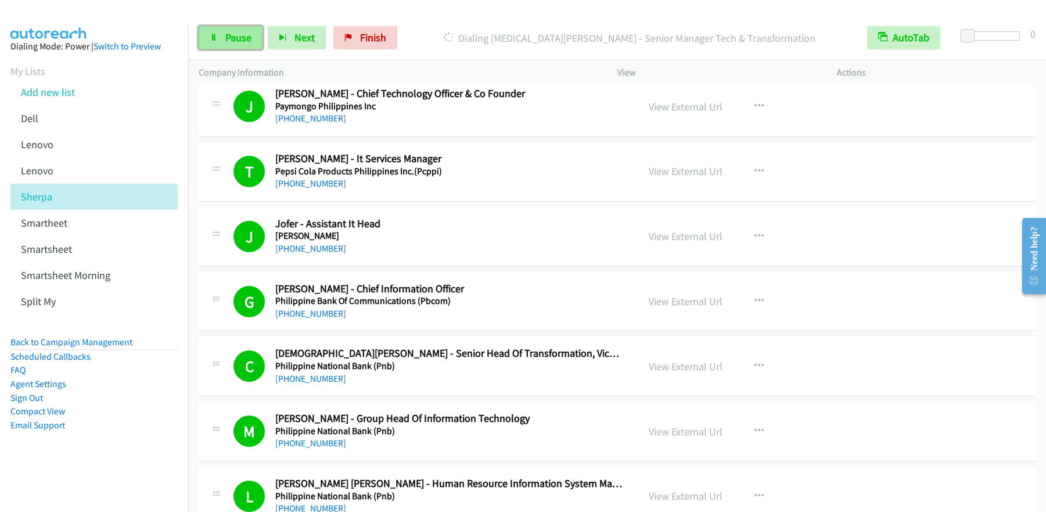
click at [223, 46] on link "Pause" at bounding box center [231, 37] width 64 height 23
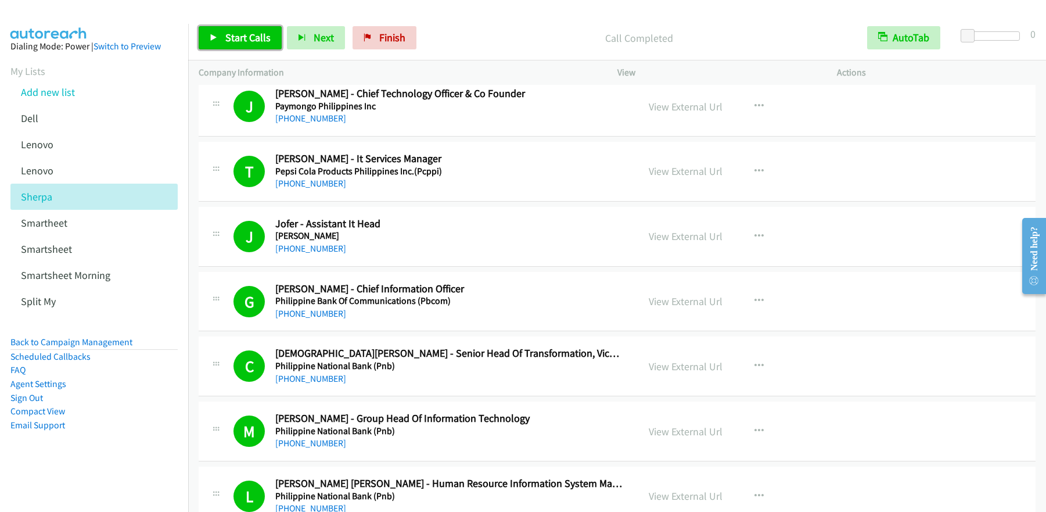
click at [254, 37] on span "Start Calls" at bounding box center [247, 37] width 45 height 13
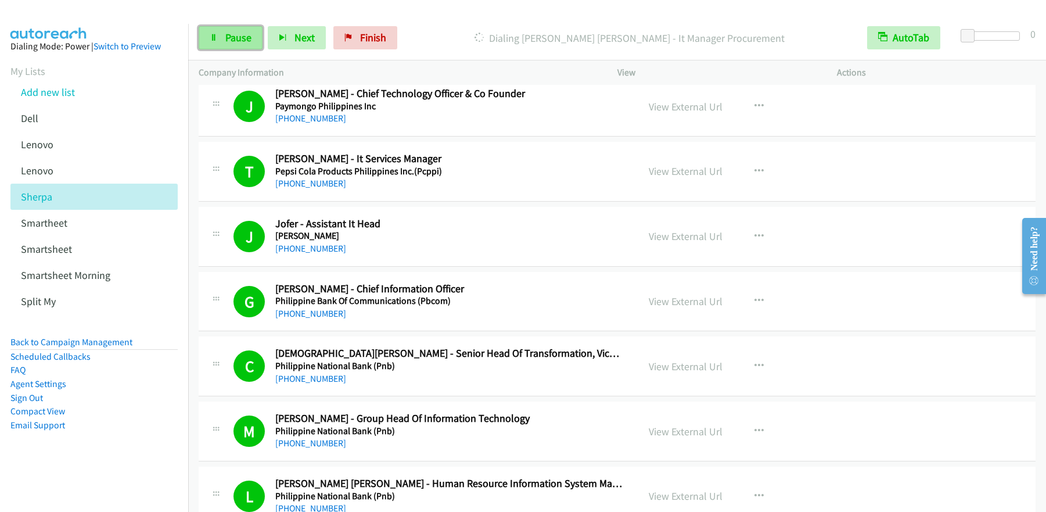
click at [237, 42] on span "Pause" at bounding box center [238, 37] width 26 height 13
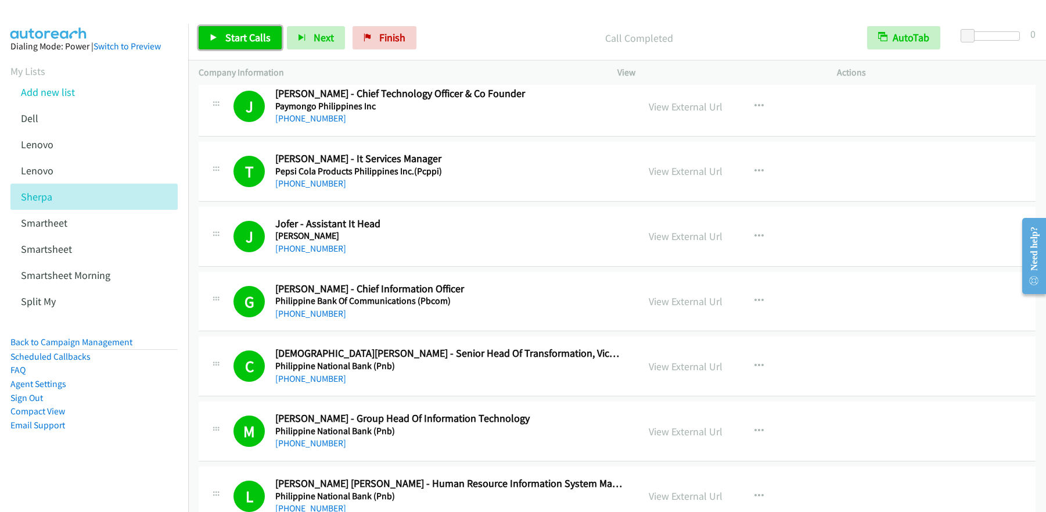
click at [251, 31] on link "Start Calls" at bounding box center [240, 37] width 83 height 23
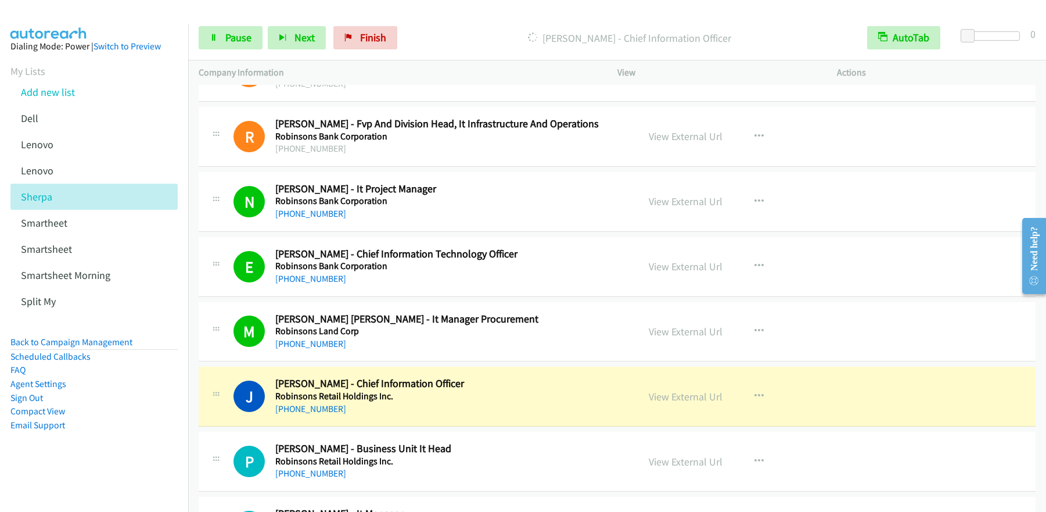
scroll to position [11457, 0]
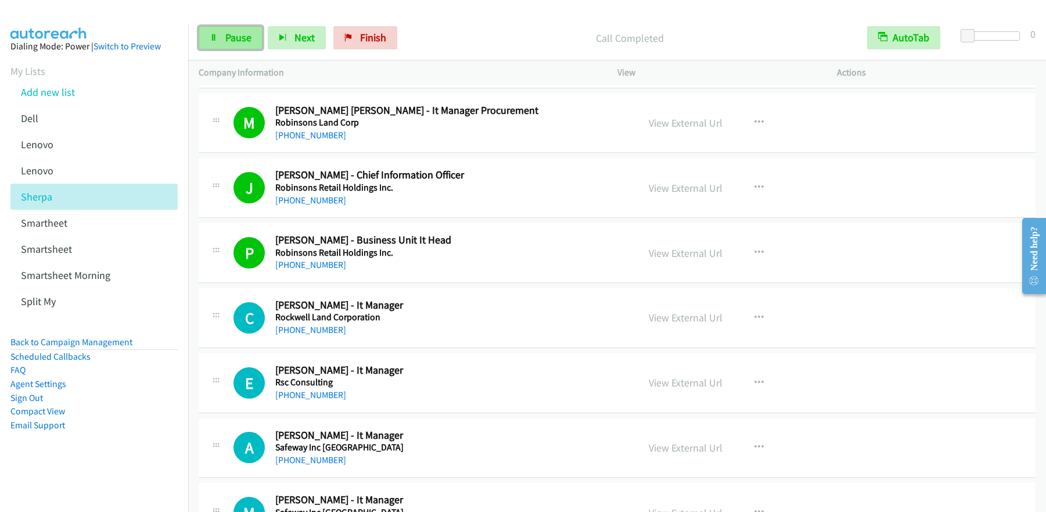
click at [237, 39] on span "Pause" at bounding box center [238, 37] width 26 height 13
click at [237, 39] on span "Start Calls" at bounding box center [247, 37] width 45 height 13
click at [244, 42] on span "Pause" at bounding box center [238, 37] width 26 height 13
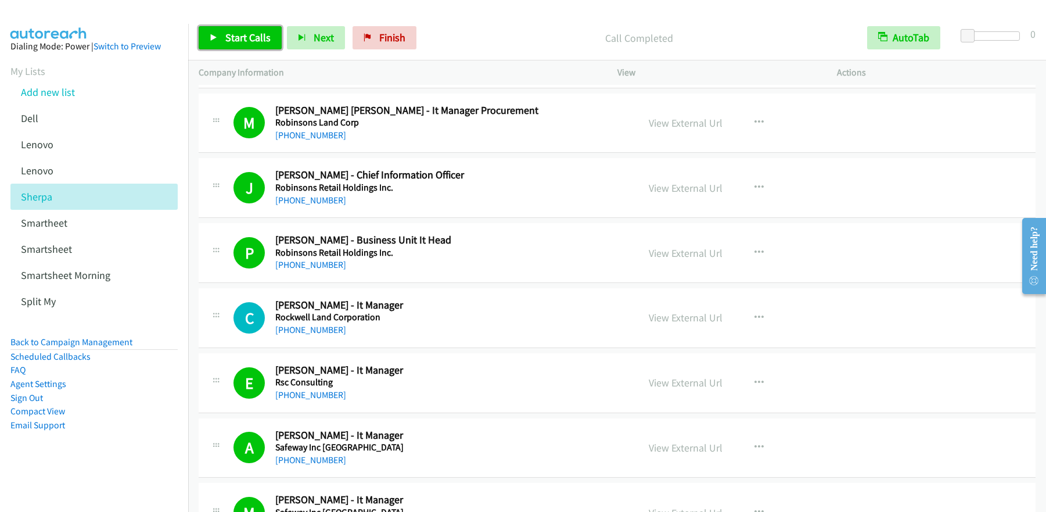
click at [252, 44] on link "Start Calls" at bounding box center [240, 37] width 83 height 23
click at [229, 41] on span "Pause" at bounding box center [238, 37] width 26 height 13
click at [394, 50] on div "Start Calls Pause Next Finish Call Completed AutoTab AutoTab 0" at bounding box center [617, 38] width 858 height 45
click at [525, 37] on p "Call Completed" at bounding box center [639, 38] width 414 height 16
